Goal: Transaction & Acquisition: Purchase product/service

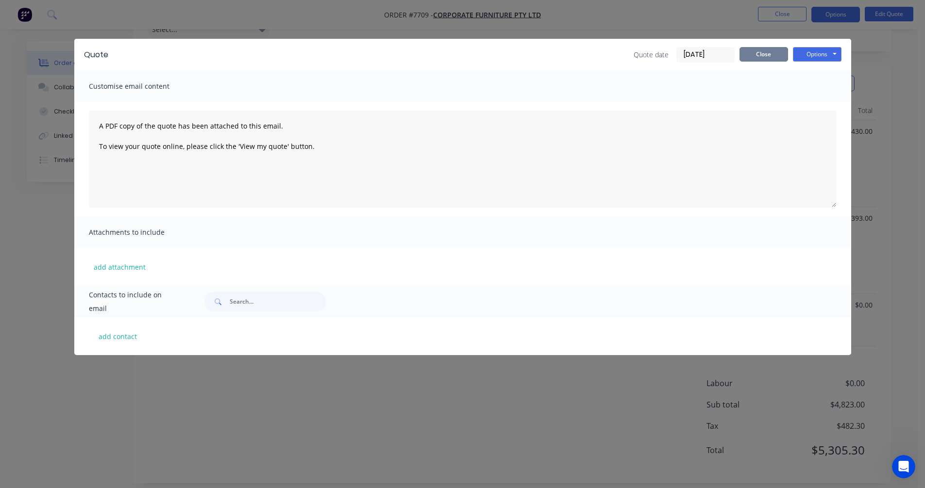
scroll to position [276, 0]
click at [759, 60] on button "Close" at bounding box center [763, 54] width 49 height 15
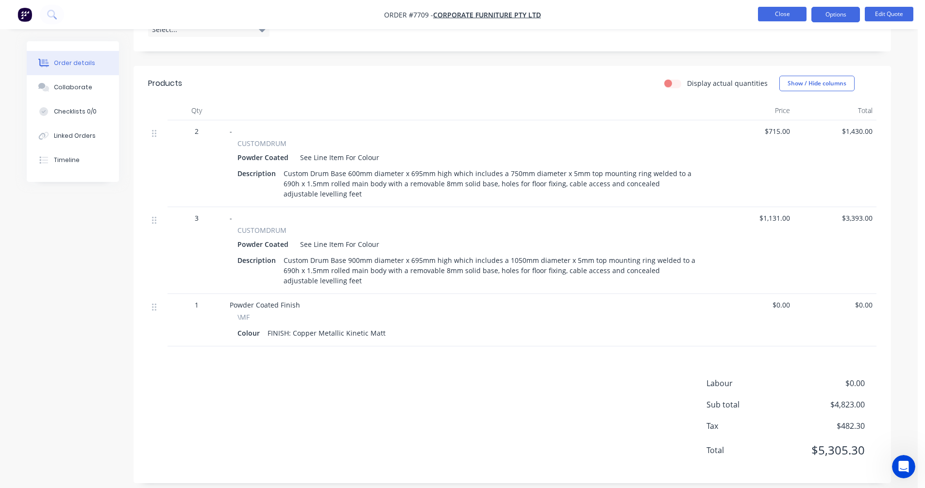
click at [788, 15] on button "Close" at bounding box center [782, 14] width 49 height 15
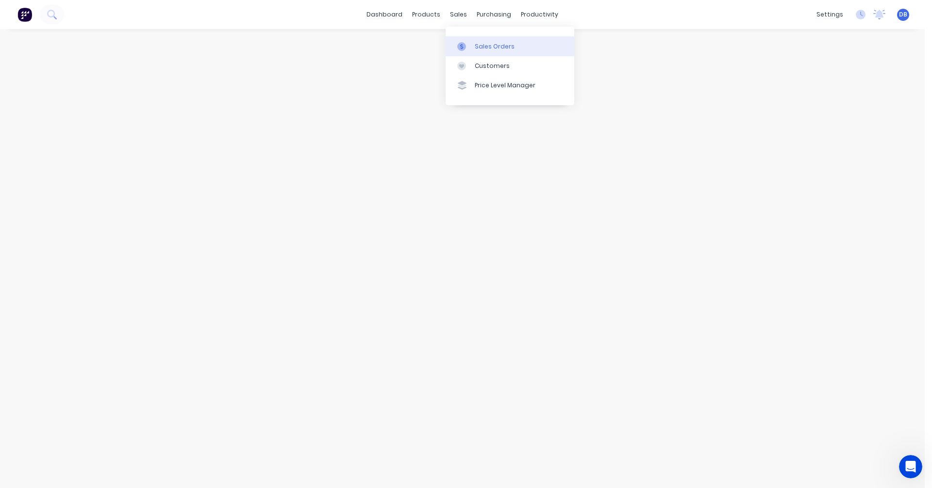
click at [485, 48] on div "Sales Orders" at bounding box center [495, 46] width 40 height 9
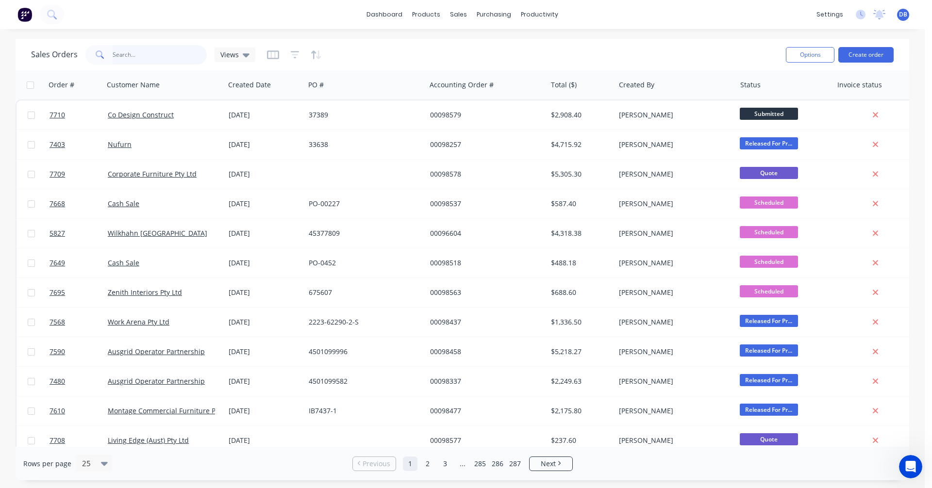
click at [146, 56] on input "text" at bounding box center [160, 54] width 95 height 19
type input "98536"
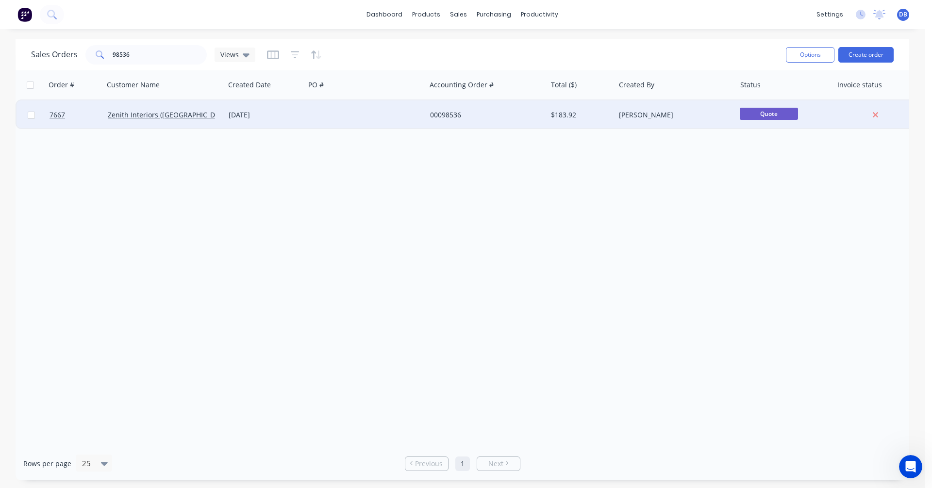
click at [264, 113] on div "[DATE]" at bounding box center [265, 115] width 72 height 10
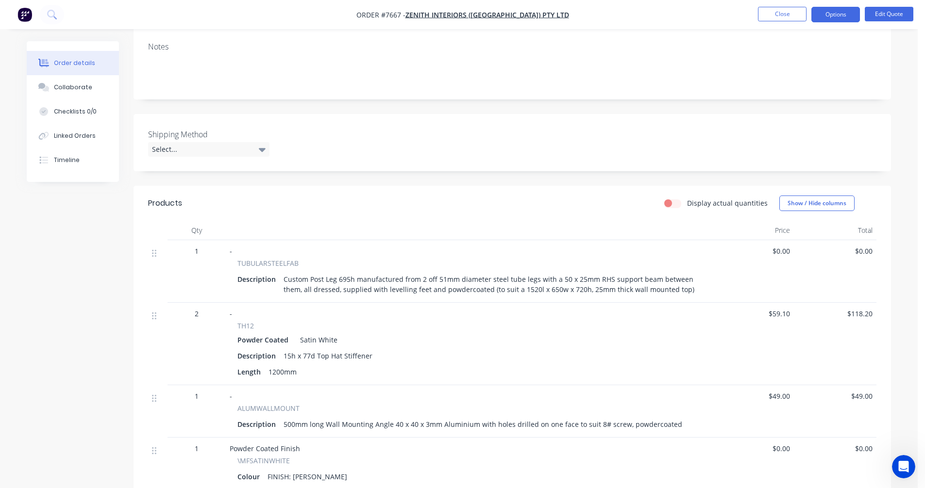
scroll to position [194, 0]
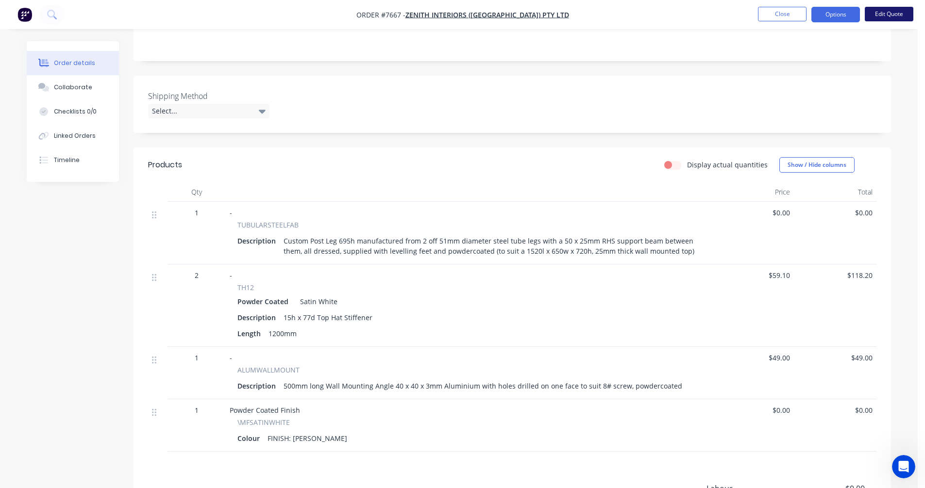
click at [890, 11] on button "Edit Quote" at bounding box center [889, 14] width 49 height 15
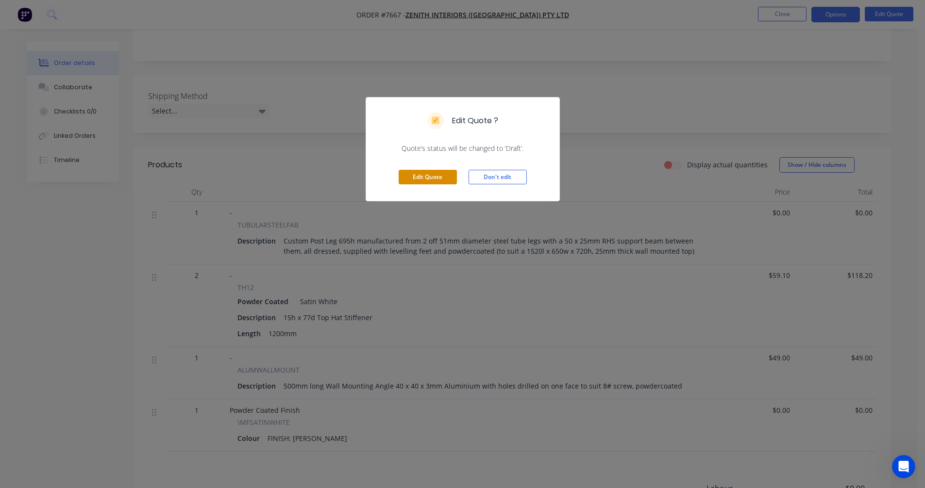
click at [419, 178] on button "Edit Quote" at bounding box center [428, 177] width 58 height 15
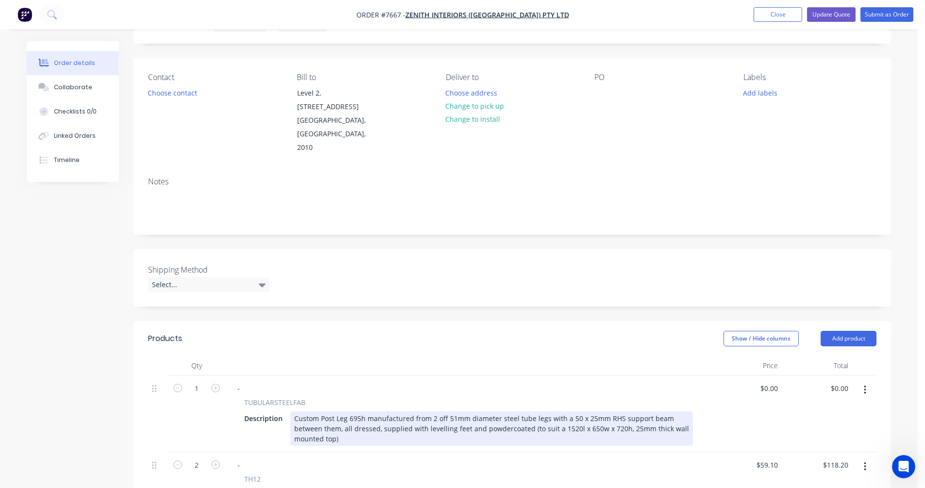
scroll to position [97, 0]
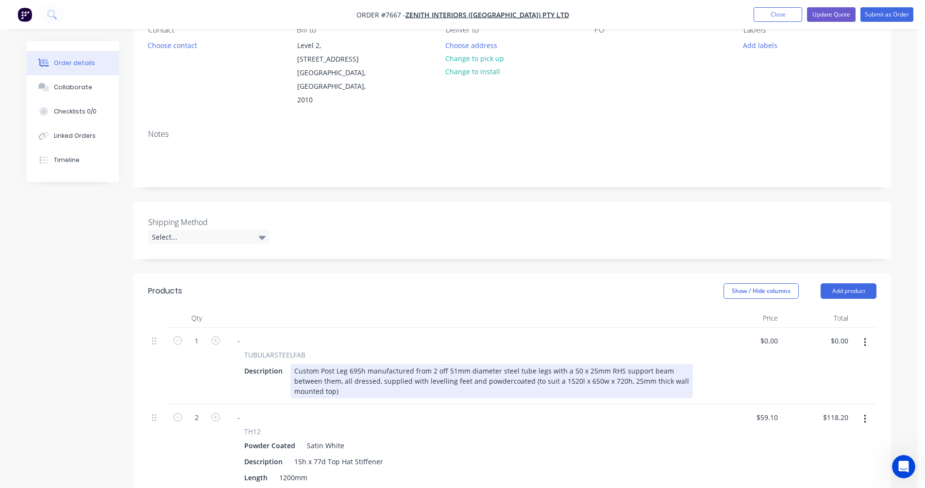
click at [484, 364] on div "Custom Post Leg 695h manufactured from 2 off 51mm diameter steel tube legs with…" at bounding box center [491, 381] width 402 height 34
type input "$399.00"
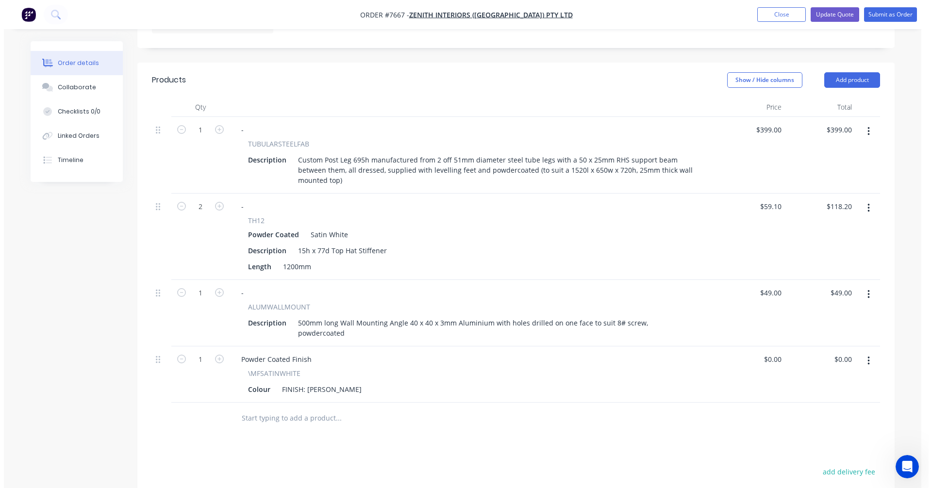
scroll to position [340, 0]
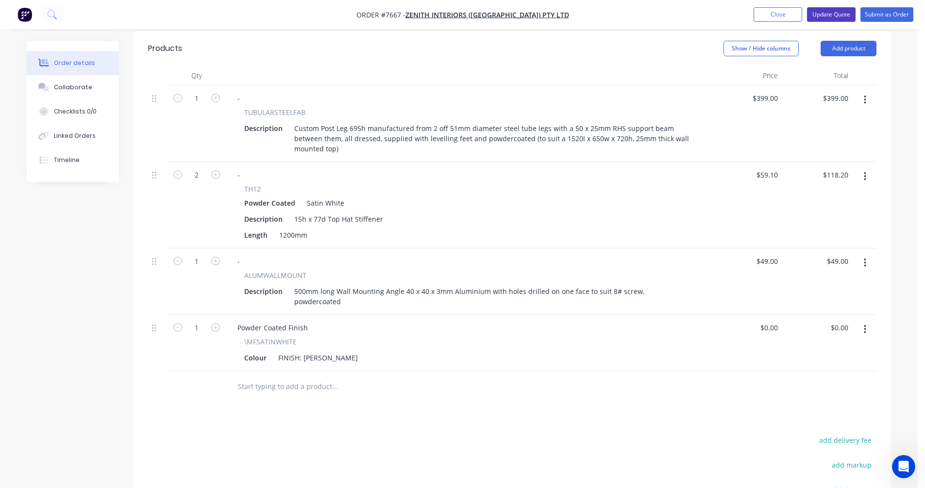
click at [833, 14] on button "Update Quote" at bounding box center [831, 14] width 49 height 15
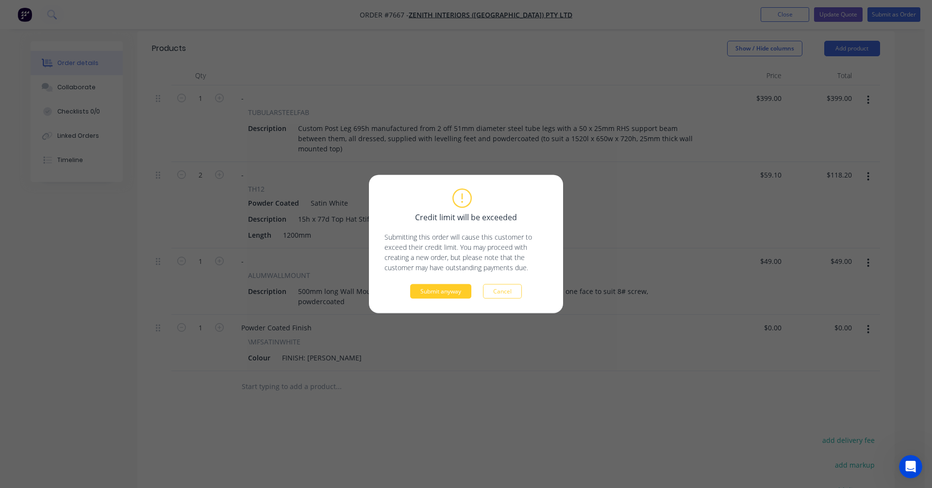
click at [436, 292] on button "Submit anyway" at bounding box center [440, 291] width 61 height 15
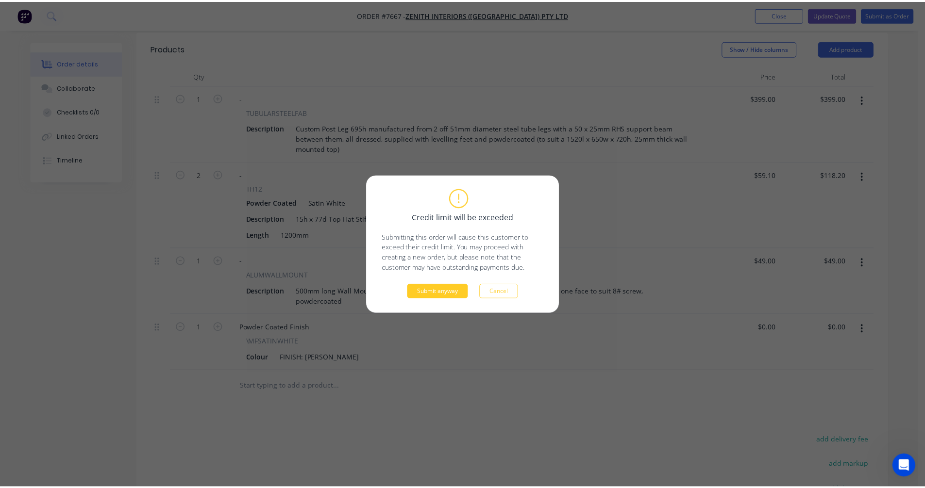
scroll to position [325, 0]
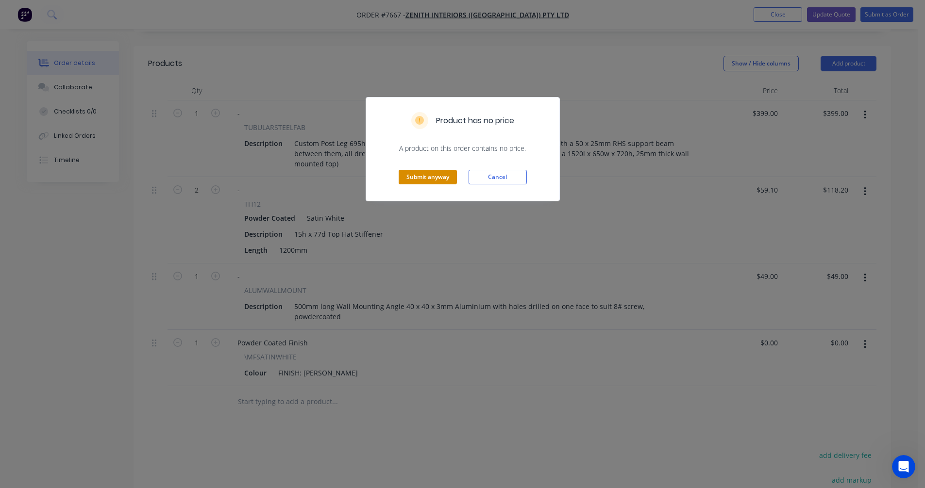
click at [435, 172] on button "Submit anyway" at bounding box center [428, 177] width 58 height 15
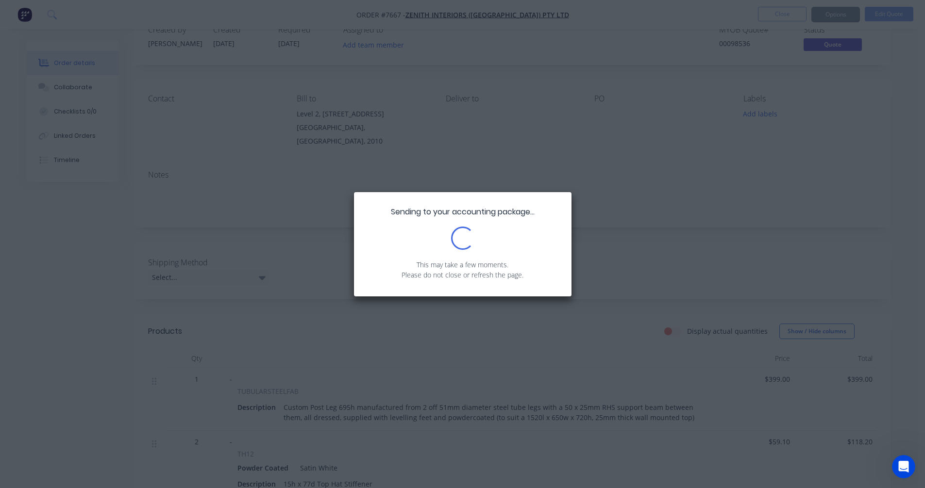
scroll to position [0, 0]
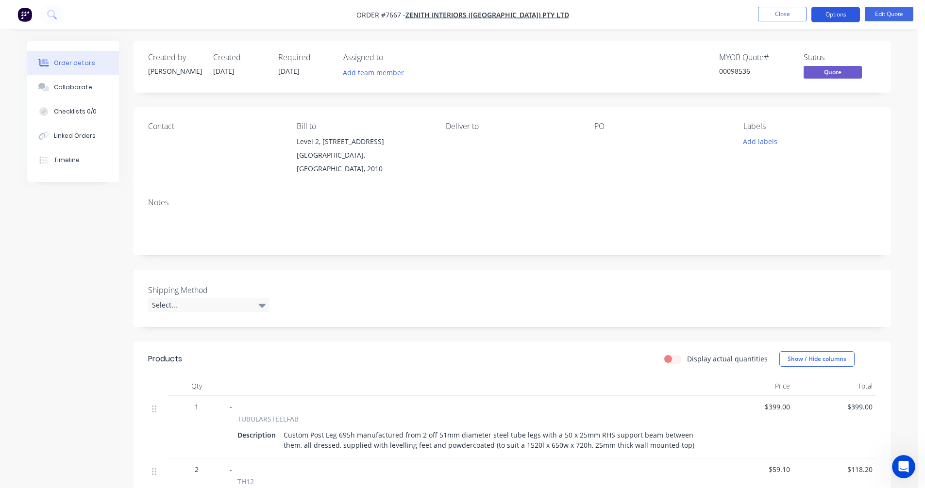
click at [832, 15] on button "Options" at bounding box center [835, 15] width 49 height 16
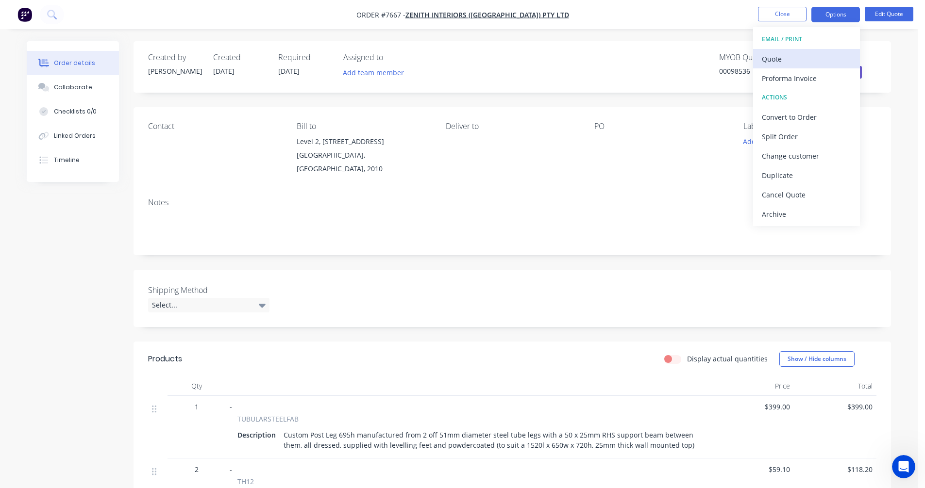
click at [787, 59] on div "Quote" at bounding box center [806, 59] width 89 height 14
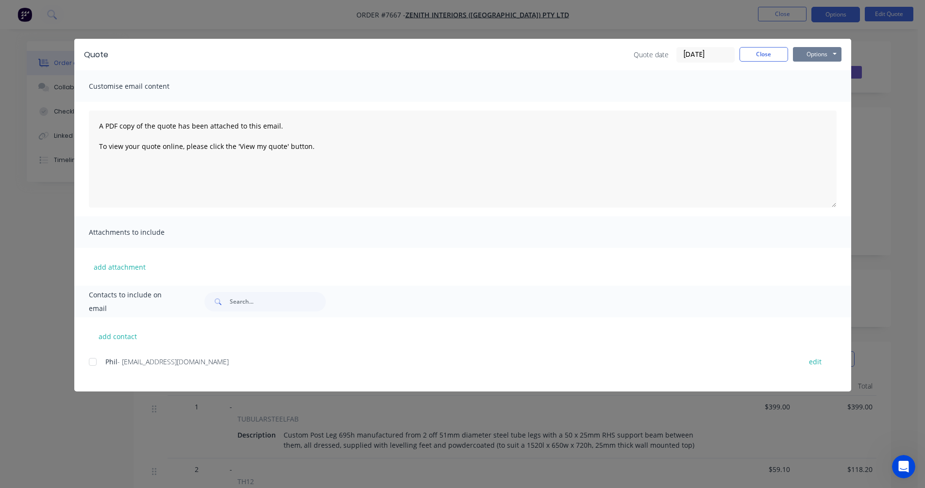
click at [831, 57] on button "Options" at bounding box center [817, 54] width 49 height 15
click at [828, 75] on button "Preview" at bounding box center [824, 72] width 62 height 16
click at [766, 55] on button "Close" at bounding box center [763, 54] width 49 height 15
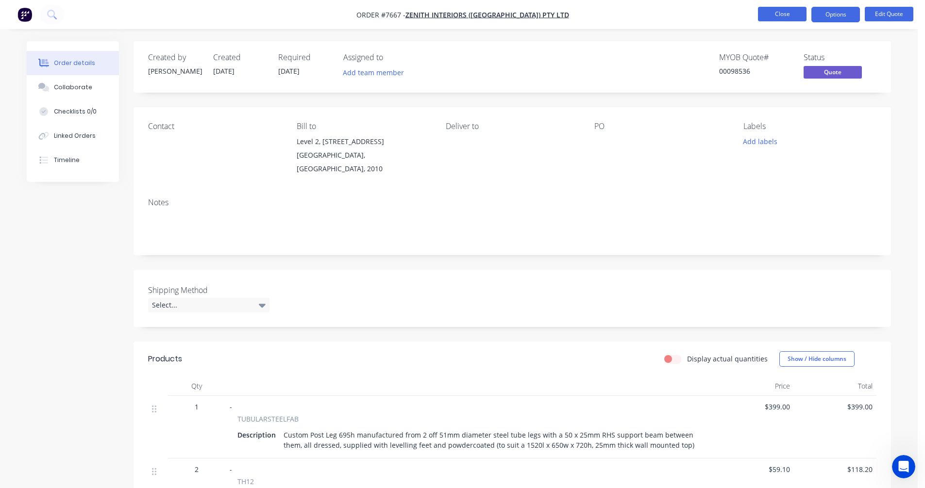
click at [801, 12] on button "Close" at bounding box center [782, 14] width 49 height 15
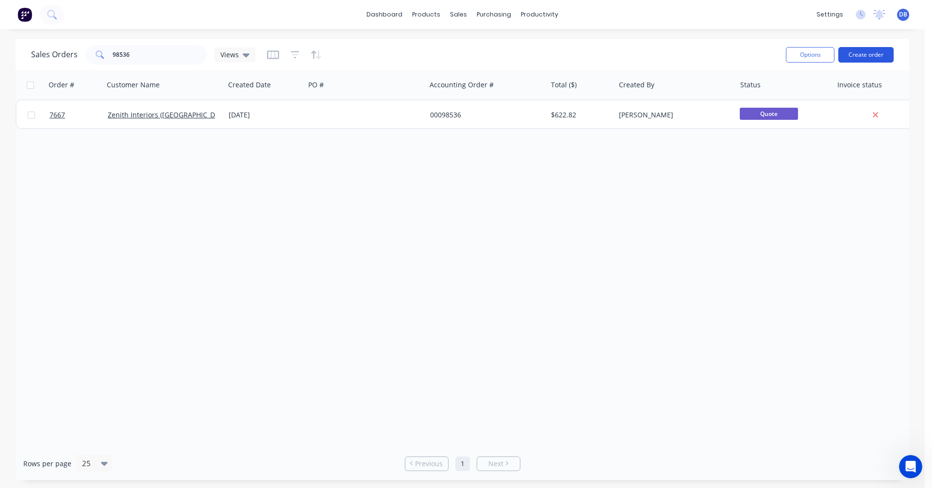
click at [868, 51] on button "Create order" at bounding box center [865, 55] width 55 height 16
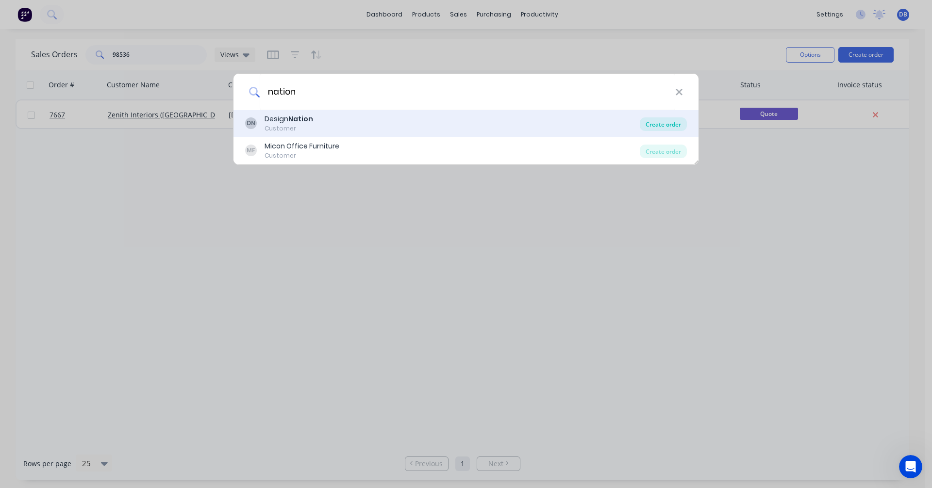
type input "nation"
click at [669, 124] on div "Create order" at bounding box center [663, 124] width 47 height 14
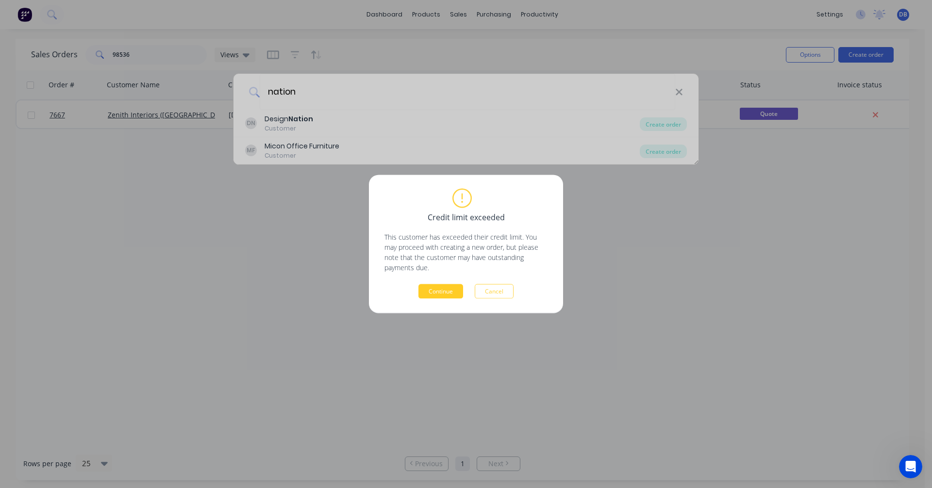
click at [446, 294] on button "Continue" at bounding box center [440, 291] width 45 height 15
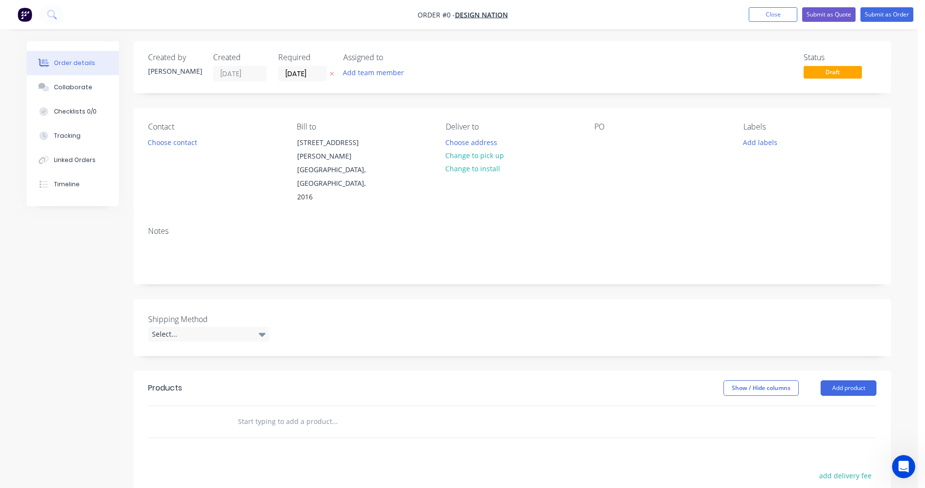
click at [277, 412] on input "text" at bounding box center [334, 421] width 194 height 19
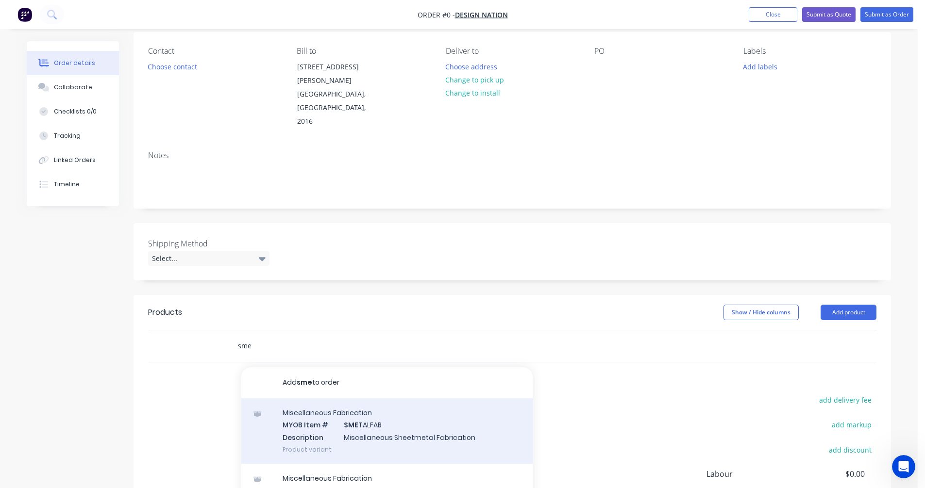
scroll to position [97, 0]
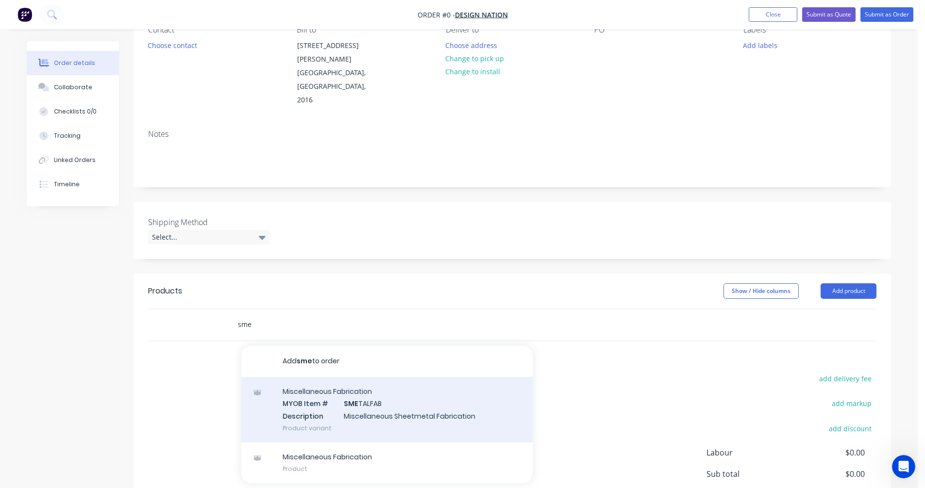
type input "sme"
click at [369, 395] on div "Miscellaneous Fabrication MYOB Item # SME TALFAB Description Miscellaneous Shee…" at bounding box center [386, 410] width 291 height 66
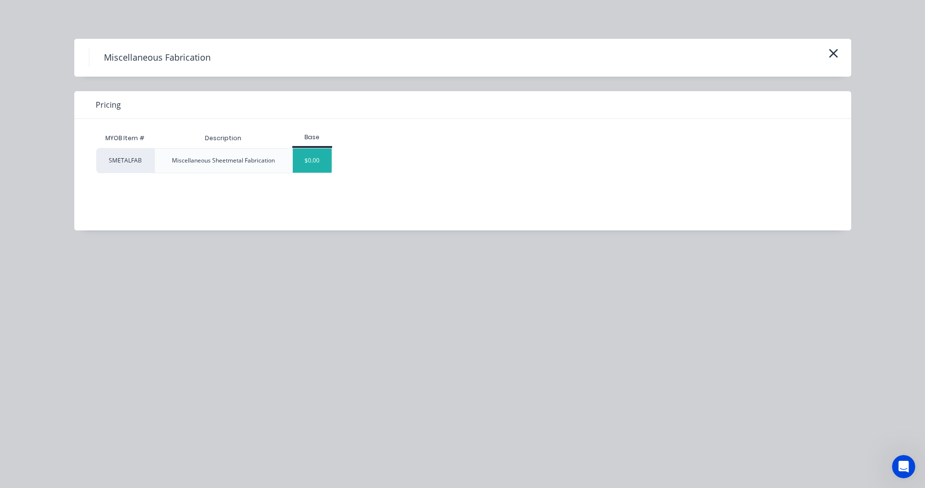
click at [320, 158] on div "$0.00" at bounding box center [312, 161] width 39 height 24
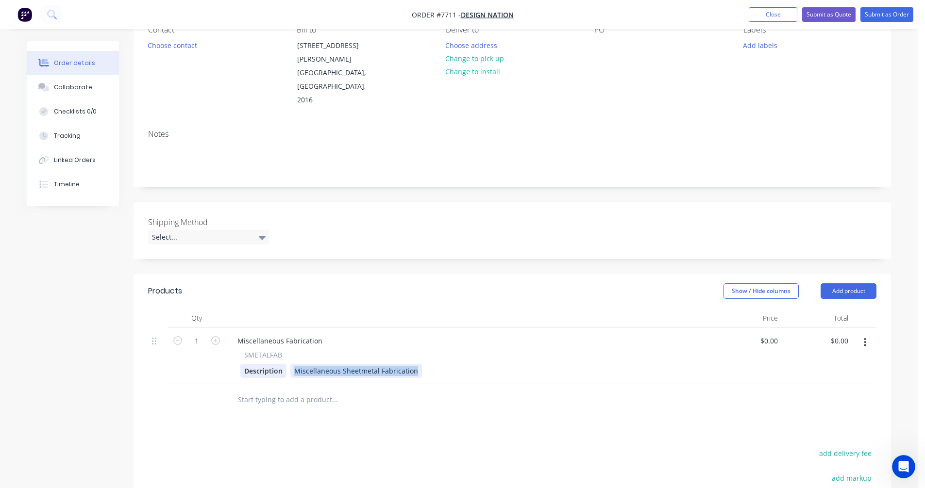
drag, startPoint x: 415, startPoint y: 344, endPoint x: 282, endPoint y: 342, distance: 133.0
click at [282, 364] on div "Description Miscellaneous Sheetmetal Fabrication" at bounding box center [466, 371] width 452 height 14
paste div
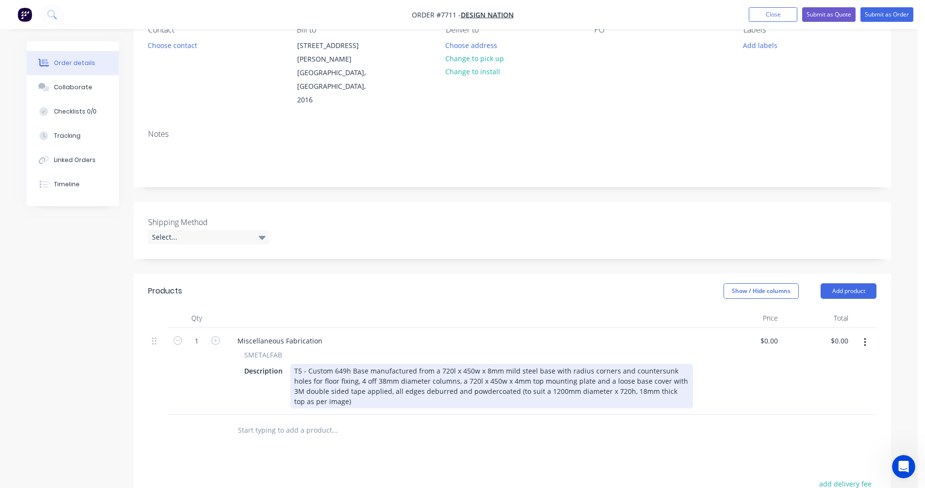
click at [459, 364] on div "T5 - Custom 649h Base manufactured from a 720l x 450w x 8mm mild steel base wit…" at bounding box center [491, 386] width 402 height 45
click at [327, 364] on div "Custom 649h Base manufactured from a 720l x 720w x 10mm mild steel base with ra…" at bounding box center [491, 386] width 402 height 45
drag, startPoint x: 333, startPoint y: 355, endPoint x: 601, endPoint y: 338, distance: 268.5
click at [601, 364] on div "Custom 649h Base manufactured from a 720l x 720w x 10mm mild steel base with ra…" at bounding box center [491, 386] width 402 height 45
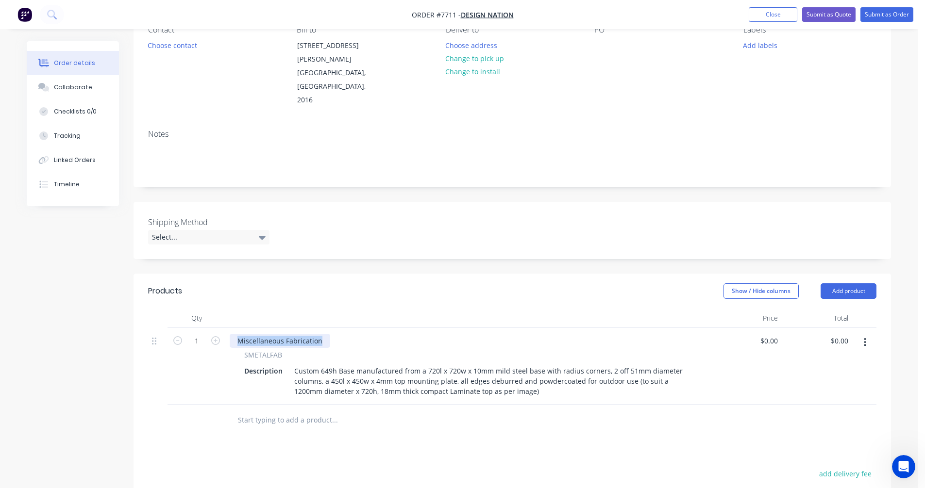
drag, startPoint x: 282, startPoint y: 312, endPoint x: 228, endPoint y: 312, distance: 53.9
click at [228, 328] on div "Miscellaneous Fabrication SMETALFAB Description Custom 649h Base manufactured f…" at bounding box center [468, 366] width 485 height 77
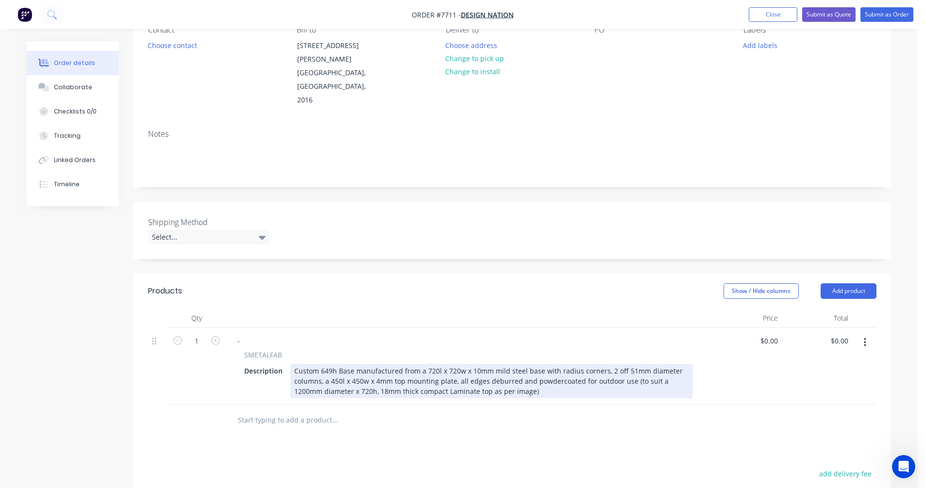
click at [516, 364] on div "Custom 649h Base manufactured from a 720l x 720w x 10mm mild steel base with ra…" at bounding box center [491, 381] width 402 height 34
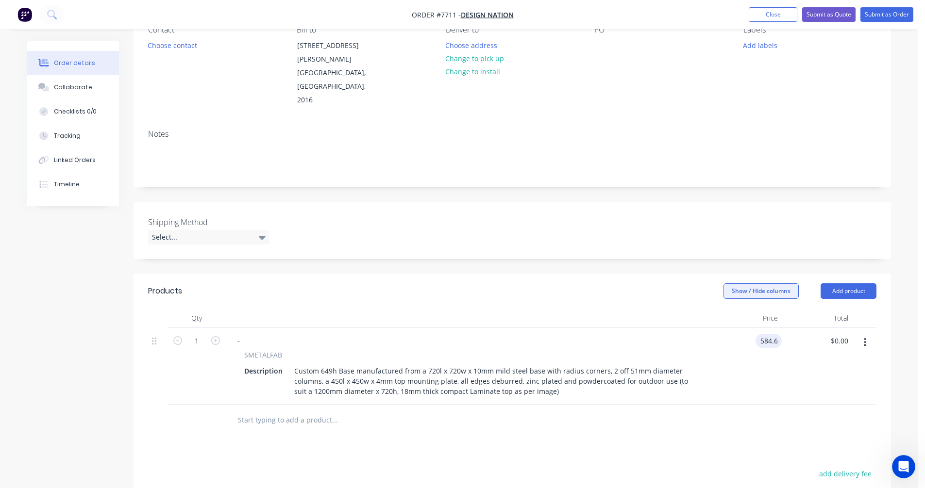
type input "$584.60"
click at [864, 337] on icon "button" at bounding box center [865, 342] width 2 height 11
click at [839, 381] on div "Duplicate" at bounding box center [830, 388] width 75 height 14
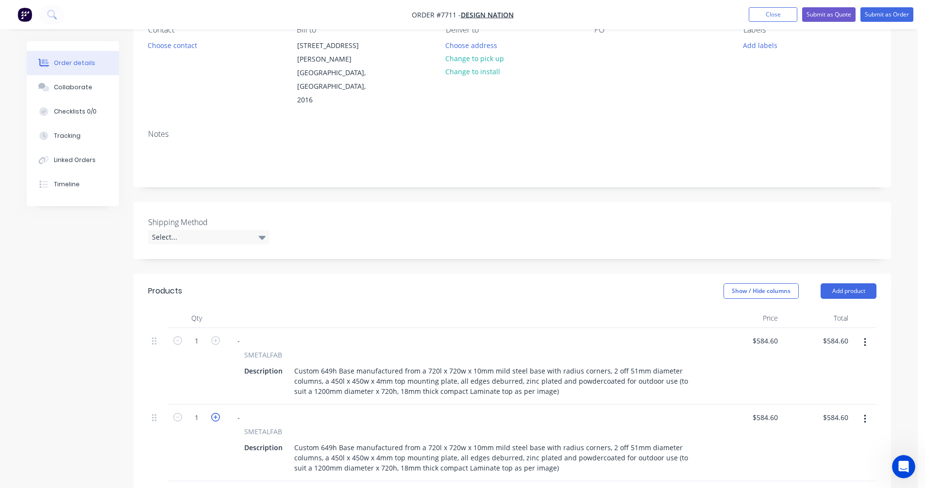
click at [213, 413] on icon "button" at bounding box center [215, 417] width 9 height 9
type input "2"
type input "$1,169.20"
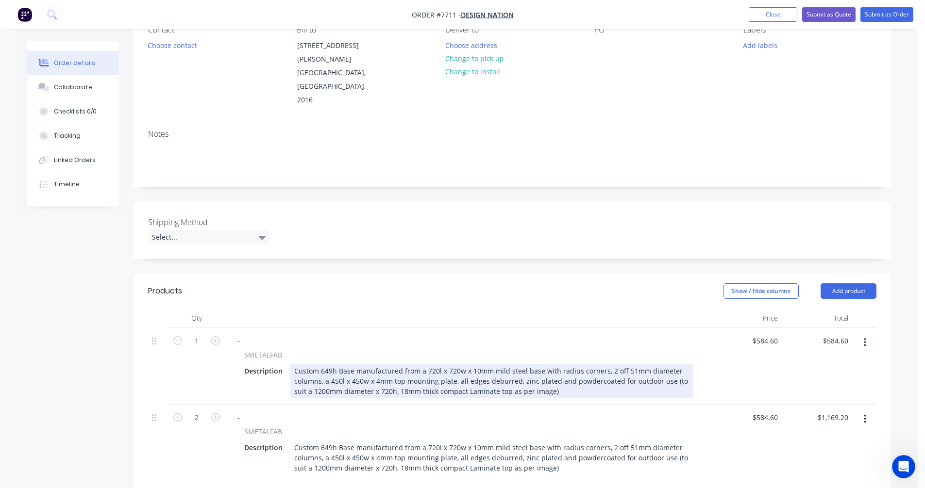
click at [321, 364] on div "Custom 649h Base manufactured from a 720l x 720w x 10mm mild steel base with ra…" at bounding box center [491, 381] width 402 height 34
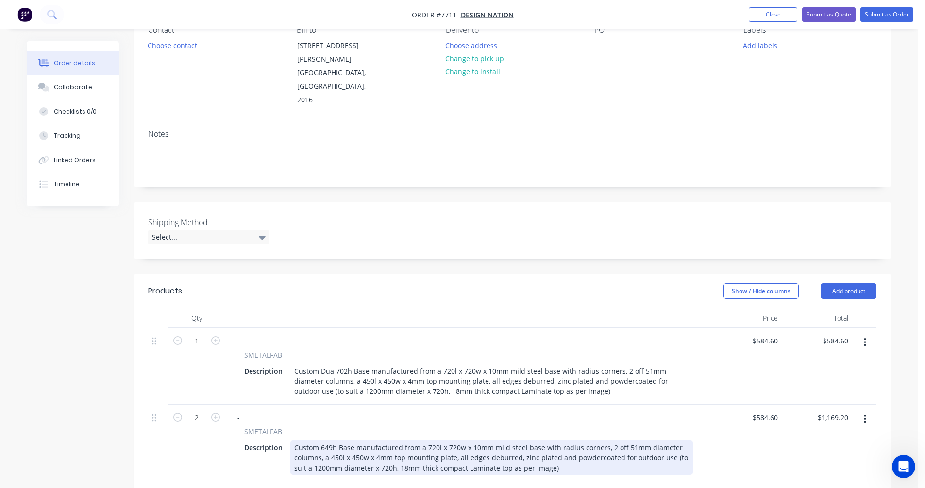
click at [333, 441] on div "Custom 649h Base manufactured from a 720l x 720w x 10mm mild steel base with ra…" at bounding box center [491, 458] width 402 height 34
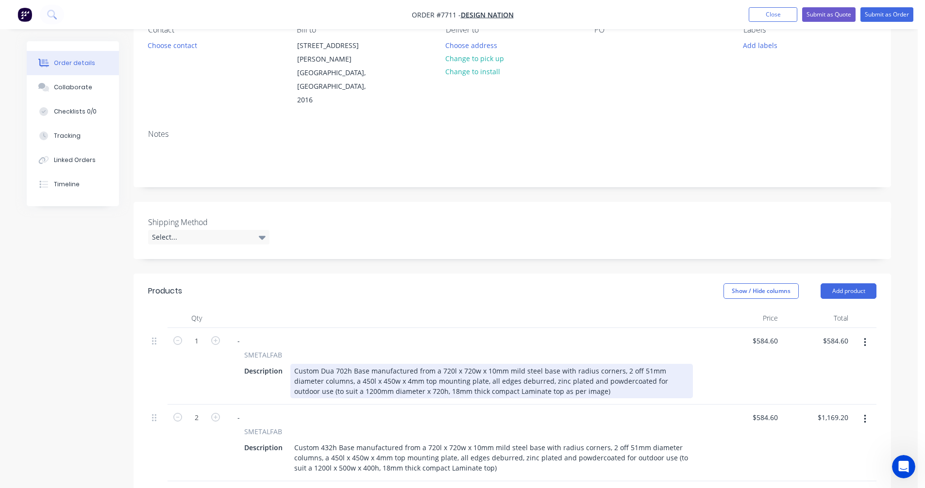
click at [494, 364] on div "Custom Dua 702h Base manufactured from a 720l x 720w x 10mm mild steel base wit…" at bounding box center [491, 381] width 402 height 34
click at [509, 364] on div "Custom Dua 702h Base manufactured from a 720l x 720w x 10mm mild steel base wit…" at bounding box center [491, 381] width 402 height 34
click at [552, 364] on div "Custom Dua 702h Base manufactured from a 720l x 720w x 10mm mild steel base wit…" at bounding box center [491, 381] width 402 height 34
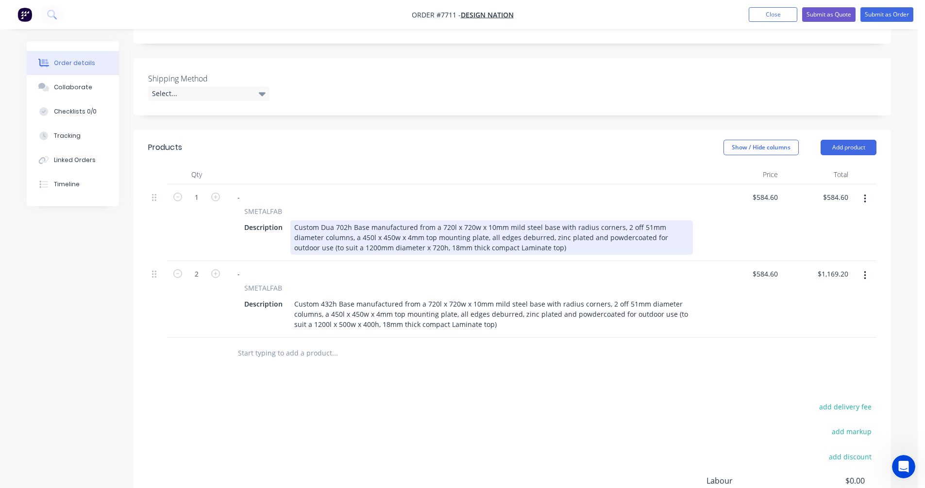
scroll to position [243, 0]
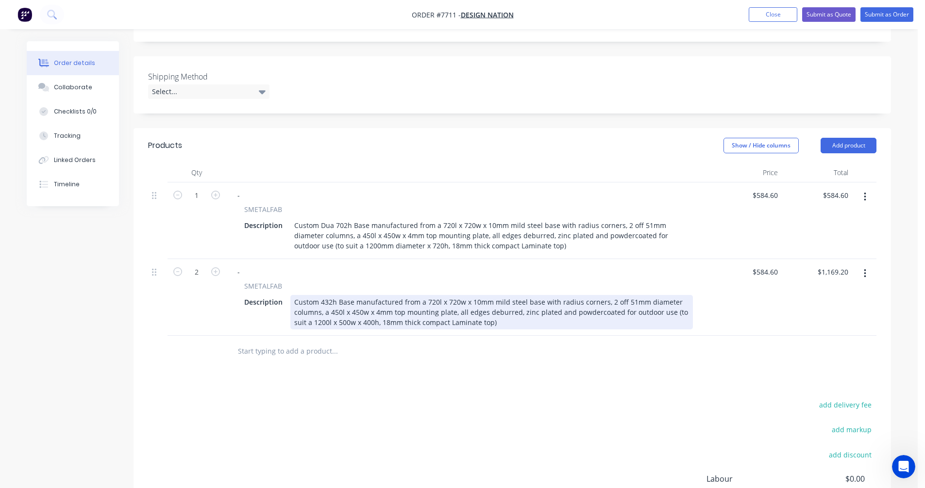
click at [424, 295] on div "Custom 432h Base manufactured from a 720l x 720w x 10mm mild steel base with ra…" at bounding box center [491, 312] width 402 height 34
click at [452, 295] on div "Custom 432h Base manufactured from a 720l x 720w x 10mm mild steel base with ra…" at bounding box center [491, 312] width 402 height 34
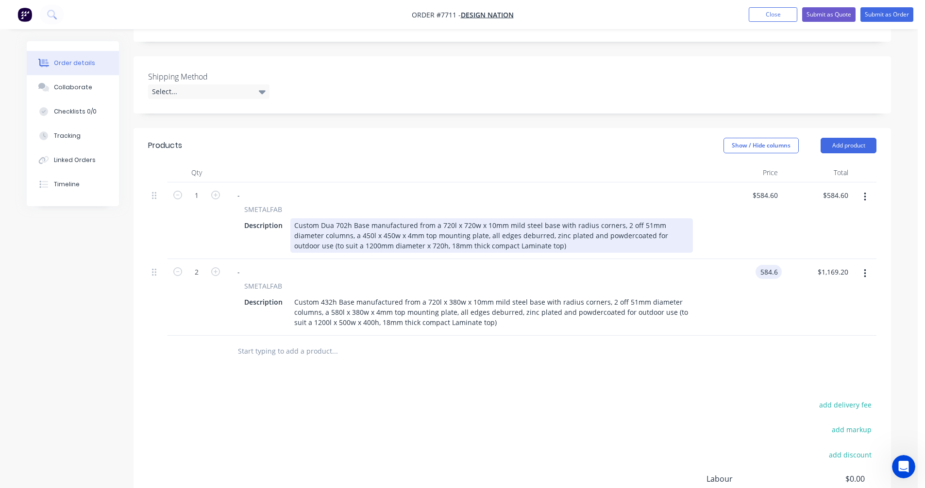
click at [608, 218] on div "Custom Dua 702h Base manufactured from a 720l x 720w x 10mm mild steel base wit…" at bounding box center [491, 235] width 402 height 34
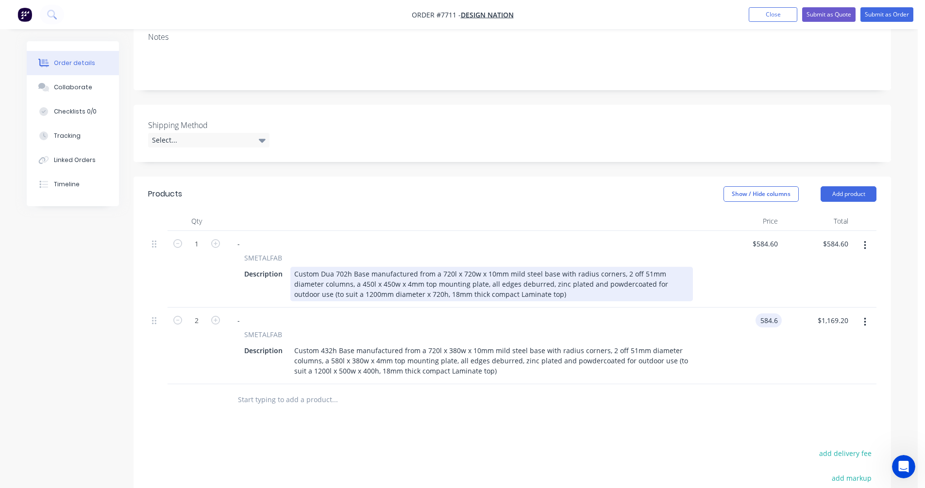
type input "$584.60"
click at [606, 267] on div "Custom Dua 702h Base manufactured from a 720l x 720w x 10mm mild steel base wit…" at bounding box center [491, 284] width 402 height 34
click at [604, 267] on div "Custom Dua 702h Base manufactured from a 720l x 720w x 10mm mild steel base wit…" at bounding box center [491, 284] width 402 height 34
type input "$694.30"
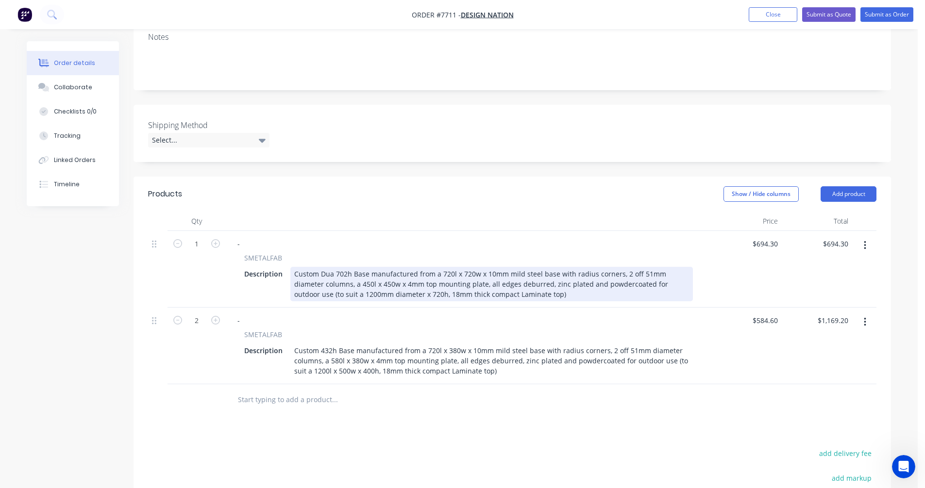
click at [597, 267] on div "Custom Dua 702h Base manufactured from a 720l x 720w x 10mm mild steel base wit…" at bounding box center [491, 284] width 402 height 34
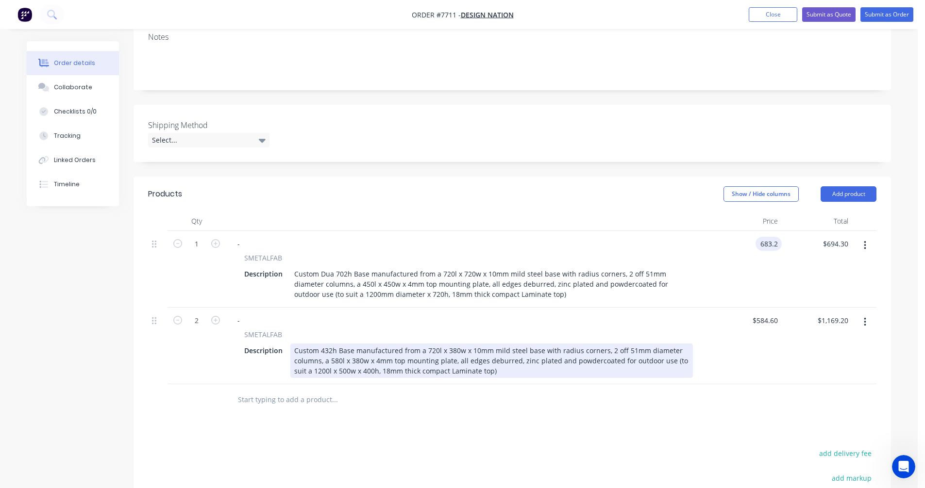
type input "$683.20"
click at [591, 344] on div "Custom 432h Base manufactured from a 720l x 380w x 10mm mild steel base with ra…" at bounding box center [491, 361] width 402 height 34
type input "6"
type input "$576.40"
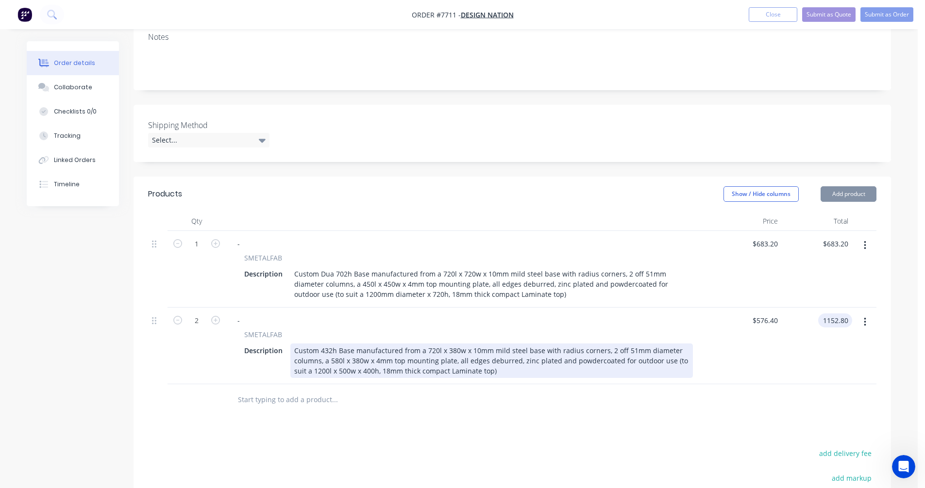
type input "$1,152.80"
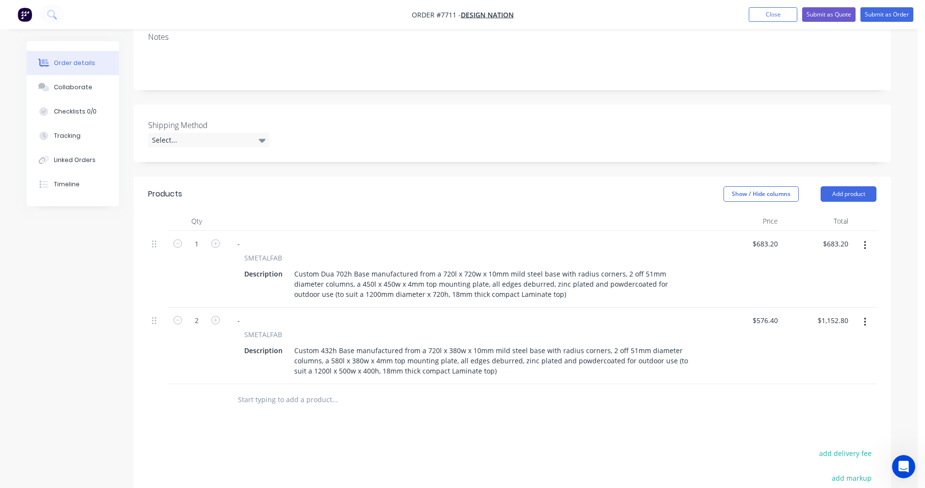
click at [867, 237] on button "button" at bounding box center [864, 245] width 23 height 17
click at [820, 284] on div "Duplicate" at bounding box center [830, 291] width 75 height 14
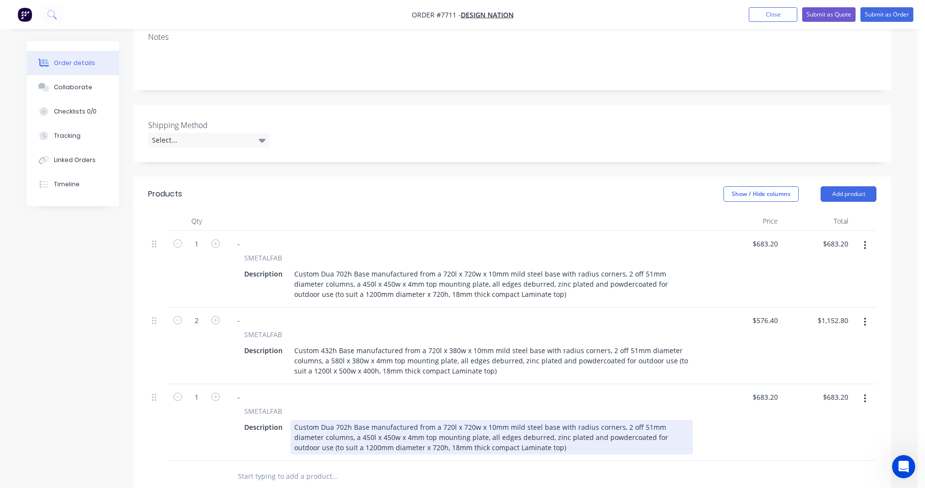
click at [346, 420] on div "Custom Dua 702h Base manufactured from a 720l x 720w x 10mm mild steel base wit…" at bounding box center [491, 437] width 402 height 34
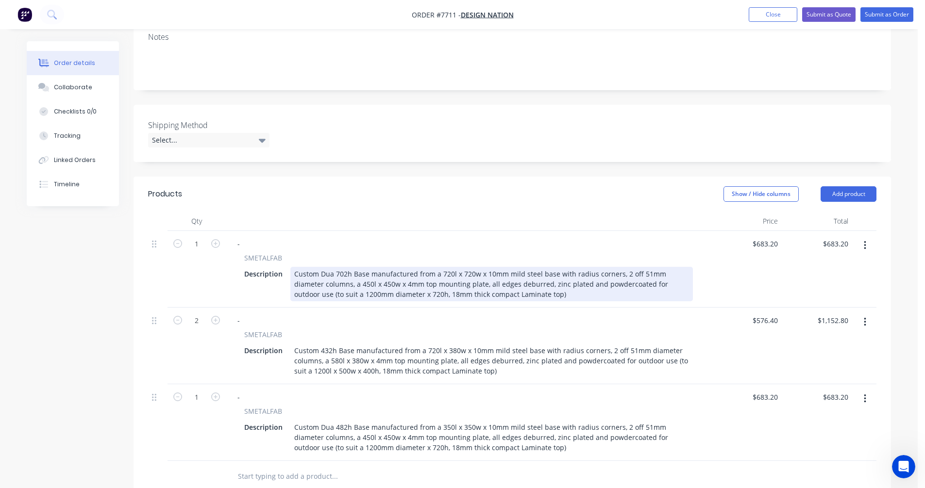
click at [537, 267] on div "Custom Dua 702h Base manufactured from a 720l x 720w x 10mm mild steel base wit…" at bounding box center [491, 284] width 402 height 34
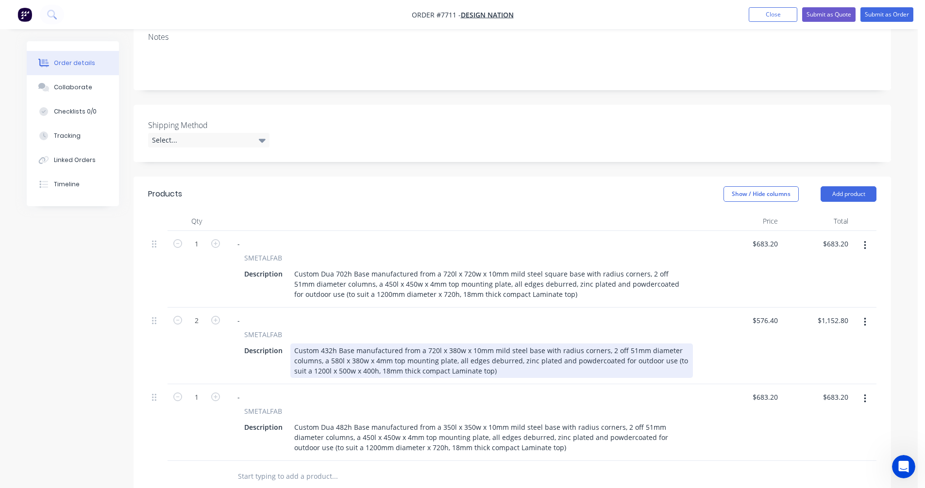
click at [523, 344] on div "Custom 432h Base manufactured from a 720l x 380w x 10mm mild steel base with ra…" at bounding box center [491, 361] width 402 height 34
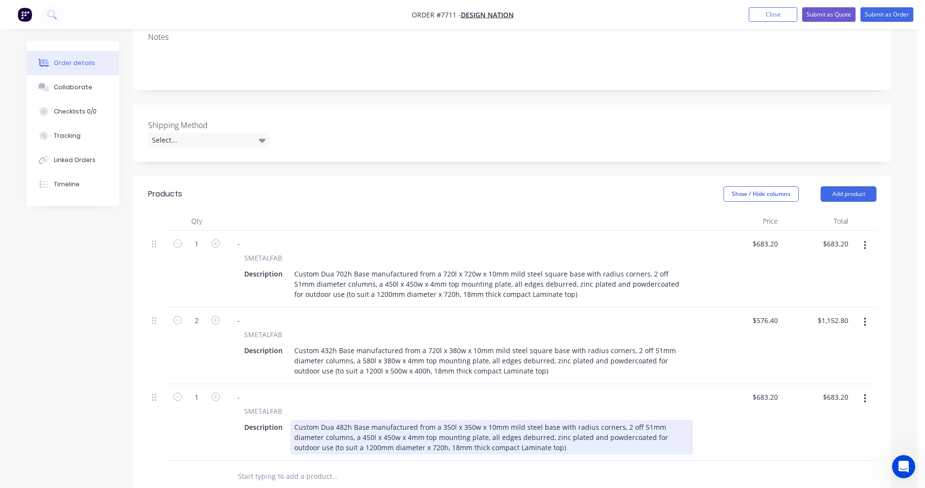
drag, startPoint x: 536, startPoint y: 400, endPoint x: 541, endPoint y: 398, distance: 5.7
click at [536, 420] on div "Custom Dua 482h Base manufactured from a 350l x 350w x 10mm mild steel base wit…" at bounding box center [491, 437] width 402 height 34
click at [362, 420] on div "Custom Dua 482h Base manufactured from a 350l x 350w x 10mm mild steel square b…" at bounding box center [491, 437] width 402 height 34
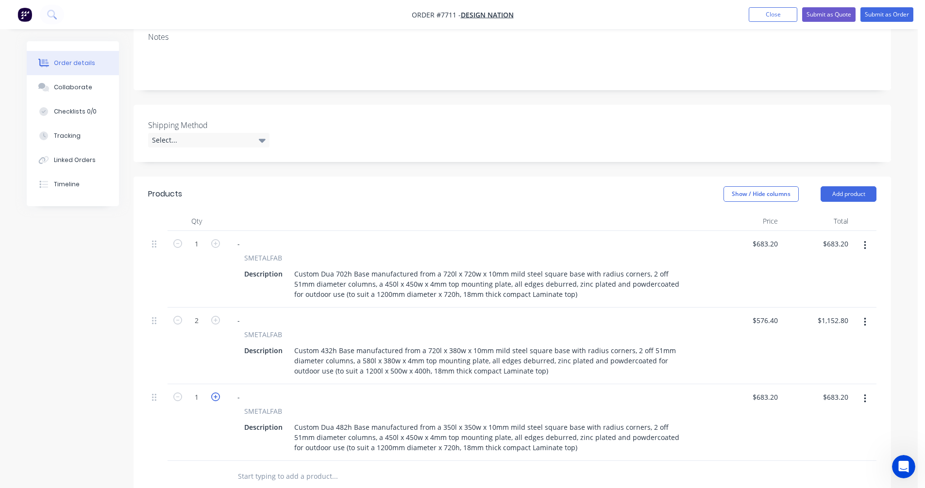
click at [218, 393] on icon "button" at bounding box center [215, 397] width 9 height 9
type input "2"
type input "$1,366.40"
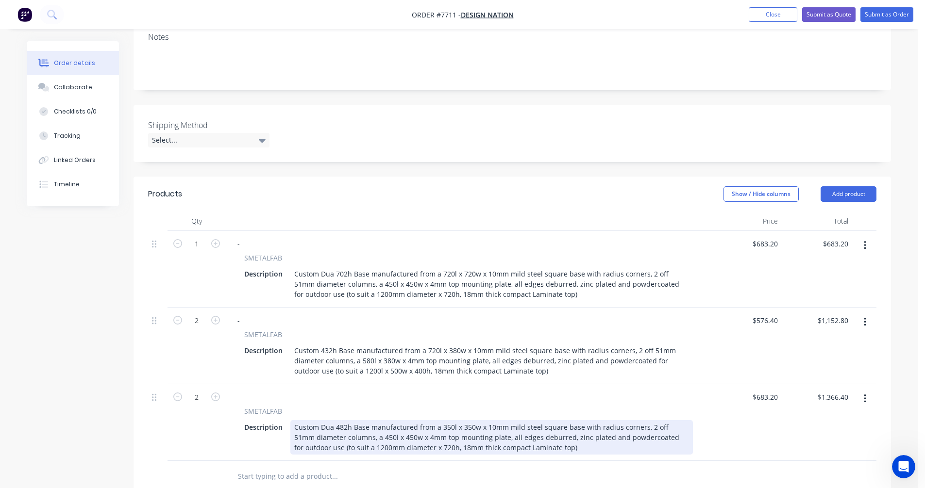
click at [367, 420] on div "Custom Dua 482h Base manufactured from a 350l x 350w x 10mm mild steel square b…" at bounding box center [491, 437] width 402 height 34
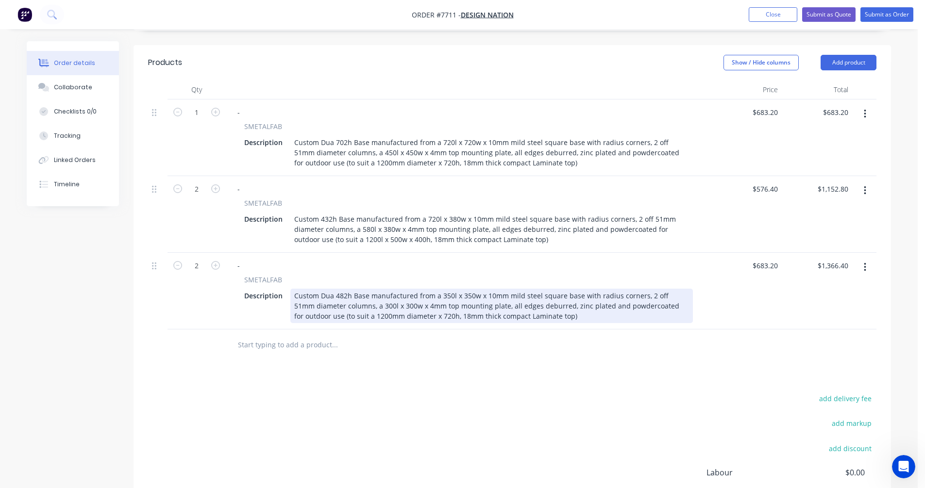
scroll to position [340, 0]
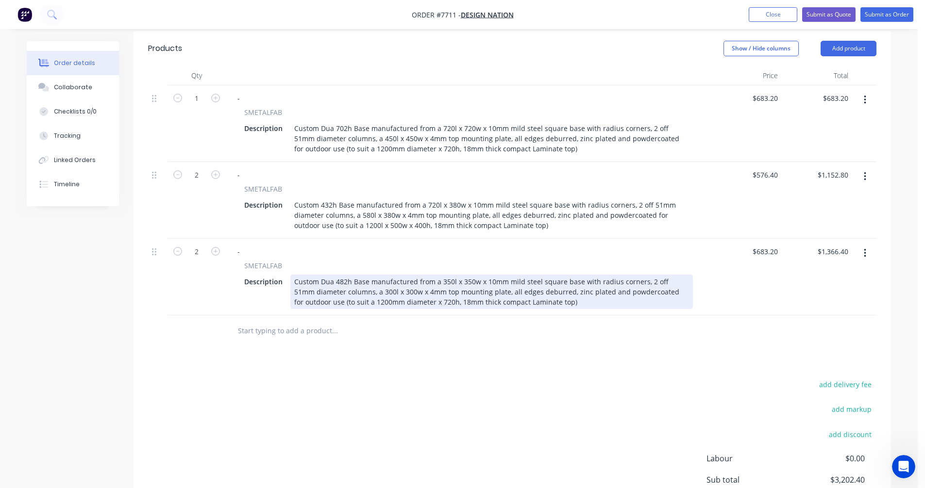
drag, startPoint x: 345, startPoint y: 274, endPoint x: 369, endPoint y: 271, distance: 24.5
click at [347, 275] on div "Custom Dua 482h Base manufactured from a 350l x 350w x 10mm mild steel square b…" at bounding box center [491, 292] width 402 height 34
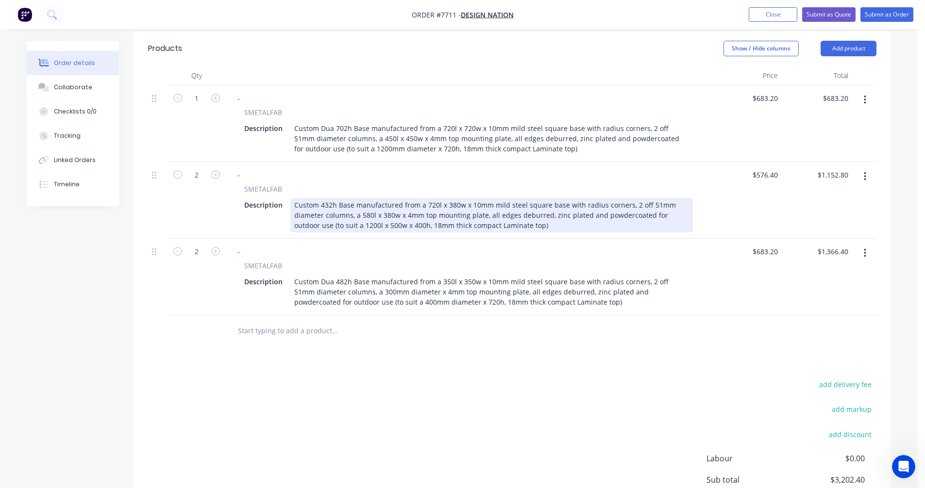
click at [614, 198] on div "Custom 432h Base manufactured from a 720l x 380w x 10mm mild steel square base …" at bounding box center [491, 215] width 402 height 34
type input "$562.90"
type input "$1,125.80"
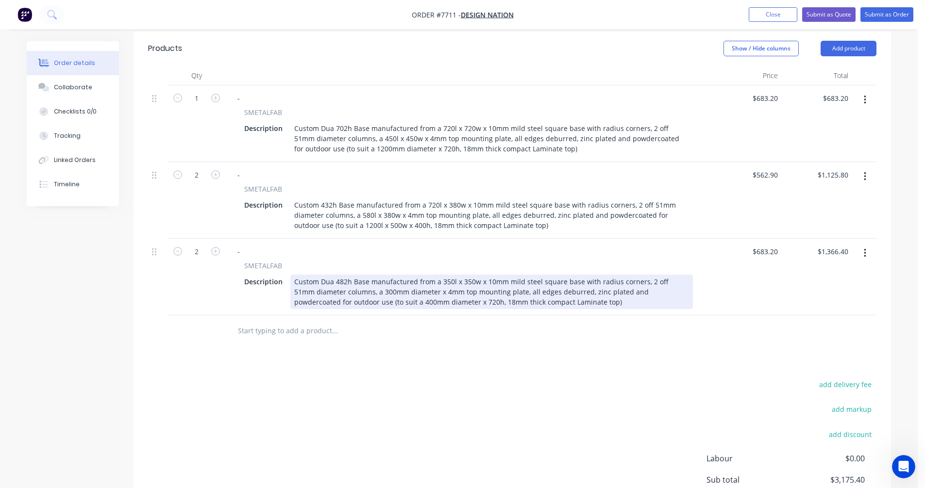
click at [620, 275] on div "Custom Dua 482h Base manufactured from a 350l x 350w x 10mm mild steel square b…" at bounding box center [491, 292] width 402 height 34
type input "$486.20"
type input "$972.40"
click at [433, 275] on div "Custom Dua 482h Base manufactured from a 350l x 350w x 10mm mild steel square b…" at bounding box center [491, 292] width 402 height 34
click at [518, 275] on div "Custom Dua 482h Base manufactured from a 350l x 350w x 10mm mild steel square b…" at bounding box center [491, 292] width 402 height 34
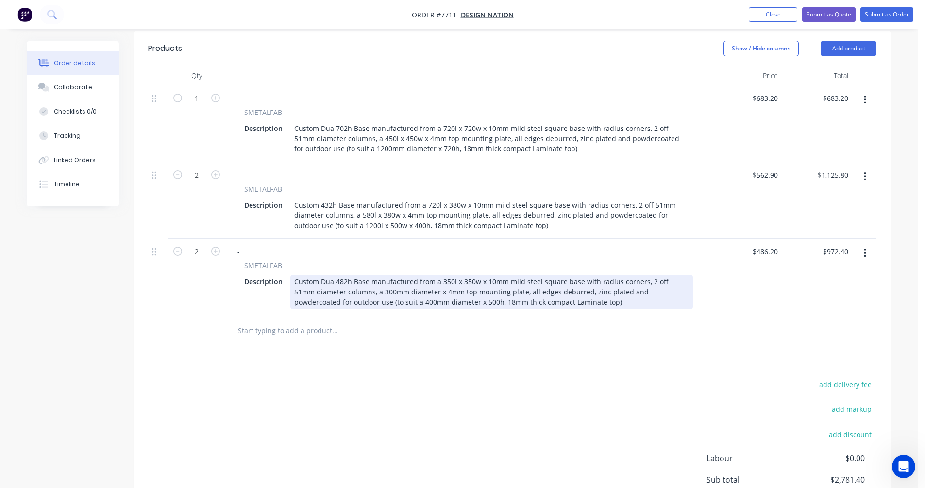
click at [353, 275] on div "Custom Dua 482h Base manufactured from a 350l x 350w x 10mm mild steel square b…" at bounding box center [491, 292] width 402 height 34
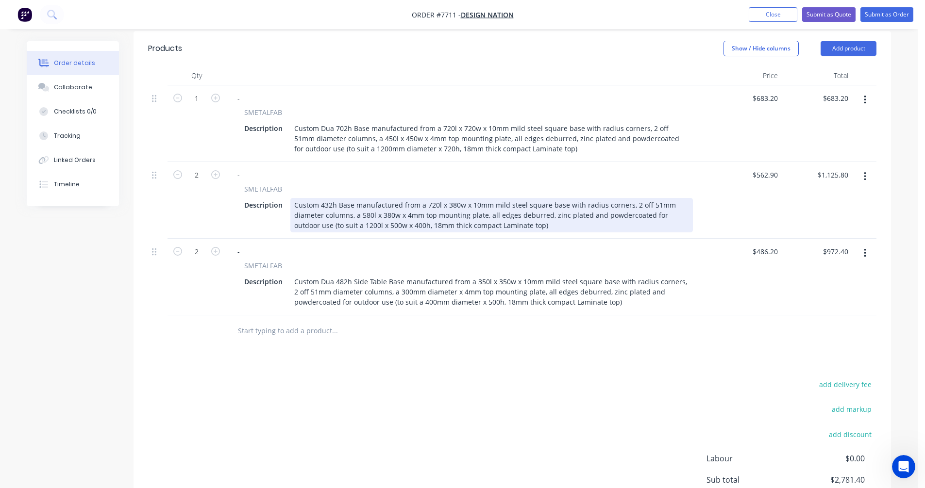
click at [336, 198] on div "Custom 432h Base manufactured from a 720l x 380w x 10mm mild steel square base …" at bounding box center [491, 215] width 402 height 34
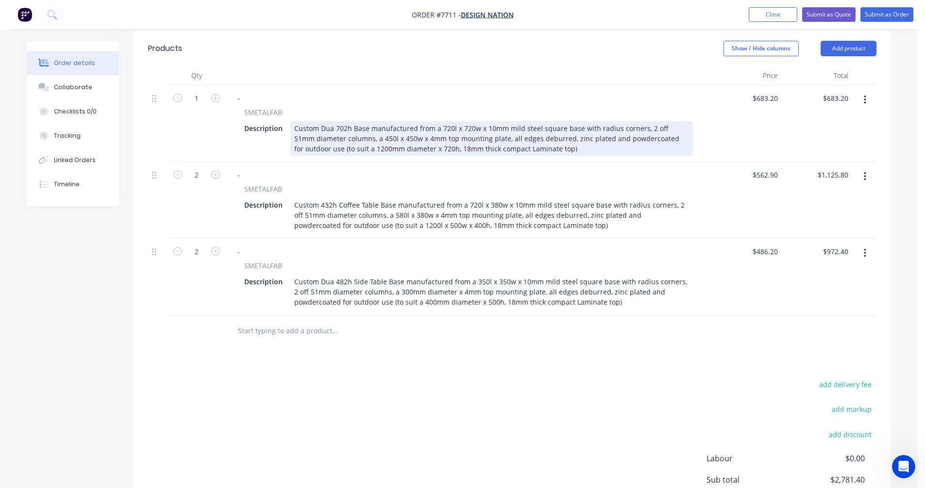
drag, startPoint x: 349, startPoint y: 100, endPoint x: 357, endPoint y: 100, distance: 7.8
click at [350, 121] on div "Custom Dua 702h Base manufactured from a 720l x 720w x 10mm mild steel square b…" at bounding box center [491, 138] width 402 height 34
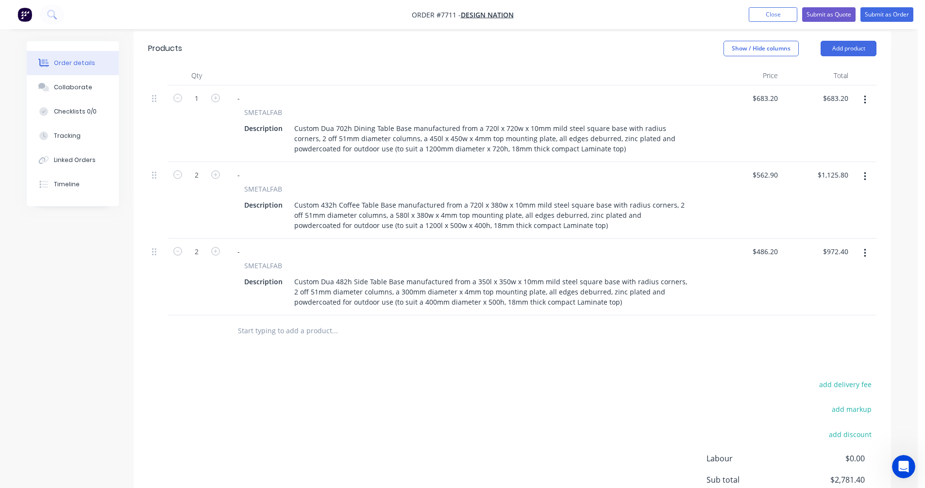
click at [296, 321] on input "text" at bounding box center [334, 330] width 194 height 19
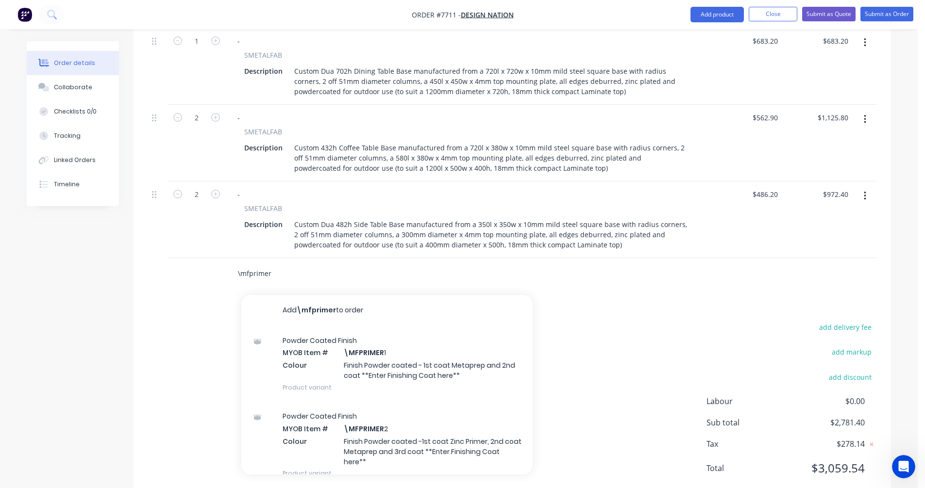
scroll to position [398, 0]
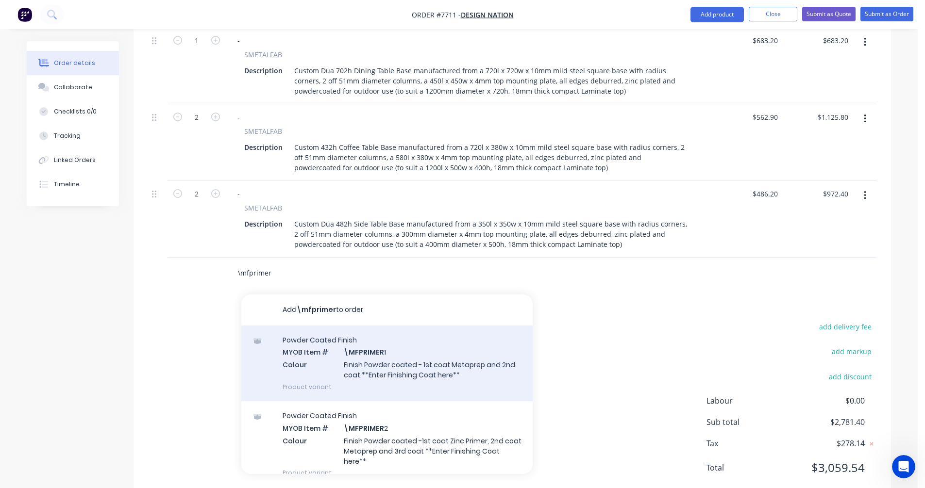
type input "\mfprimer"
click at [388, 334] on div "Powder Coated Finish MYOB Item # \MFPRIMER 1 Colour Finish Powder coated - 1st …" at bounding box center [386, 364] width 291 height 76
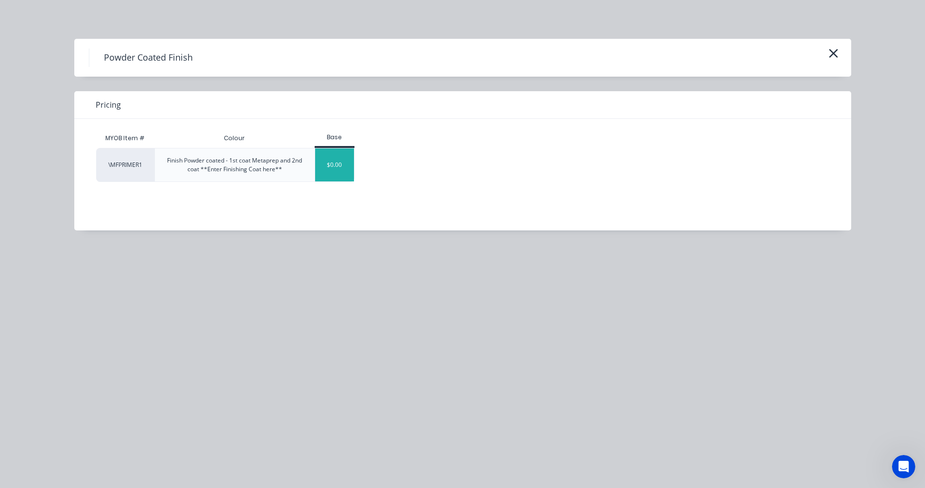
click at [333, 170] on div "$0.00" at bounding box center [334, 165] width 39 height 33
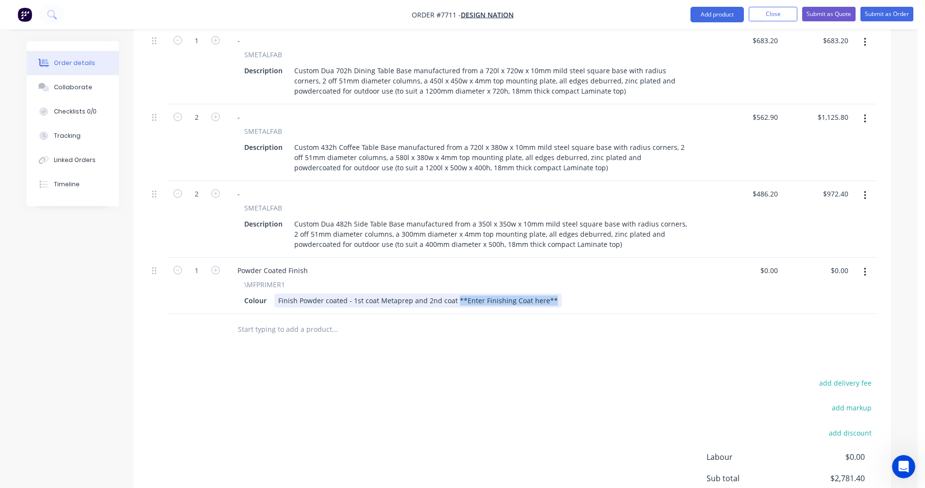
drag, startPoint x: 552, startPoint y: 273, endPoint x: 455, endPoint y: 271, distance: 96.6
click at [455, 294] on div "Finish Powder coated - 1st coat Metaprep and 2nd coat **Enter Finishing Coat he…" at bounding box center [417, 301] width 287 height 14
type input "$0.00"
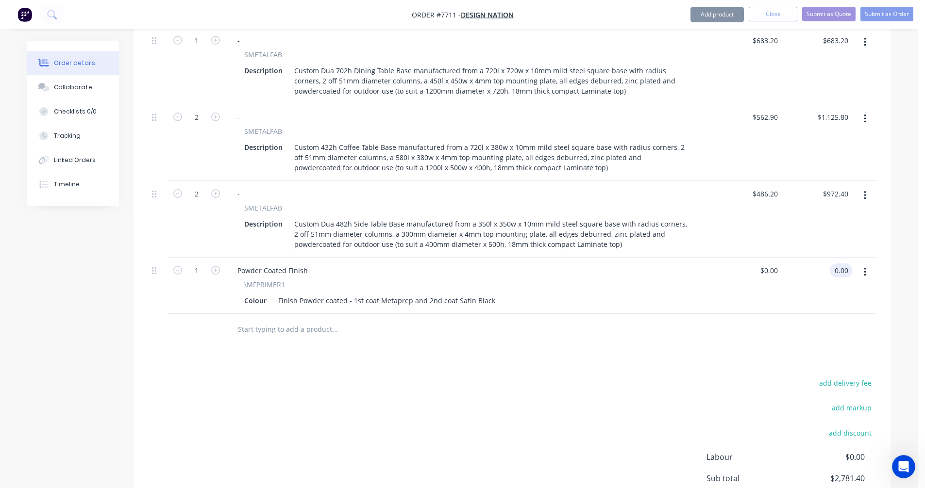
type input "$0.00"
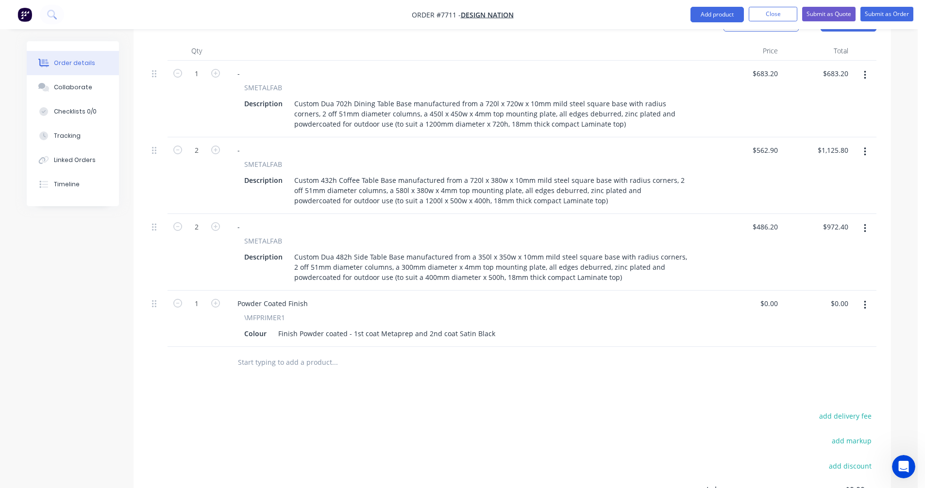
scroll to position [301, 0]
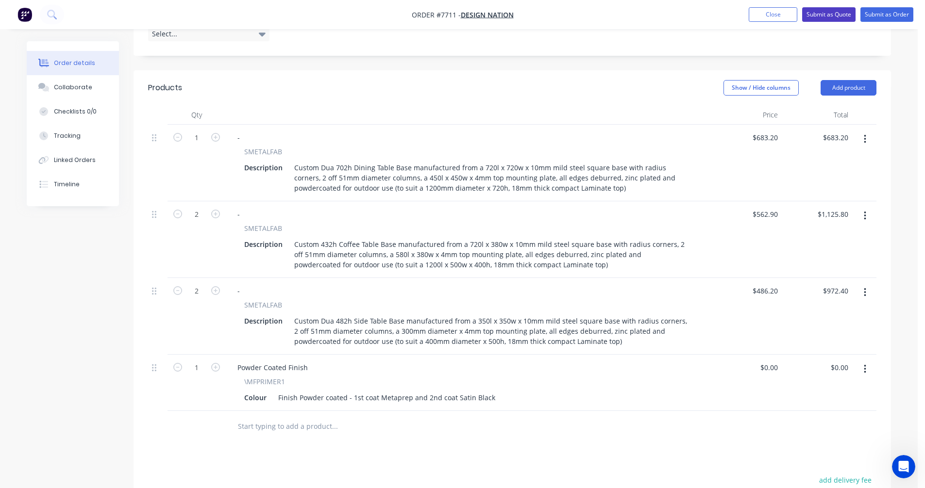
click at [822, 16] on button "Submit as Quote" at bounding box center [828, 14] width 53 height 15
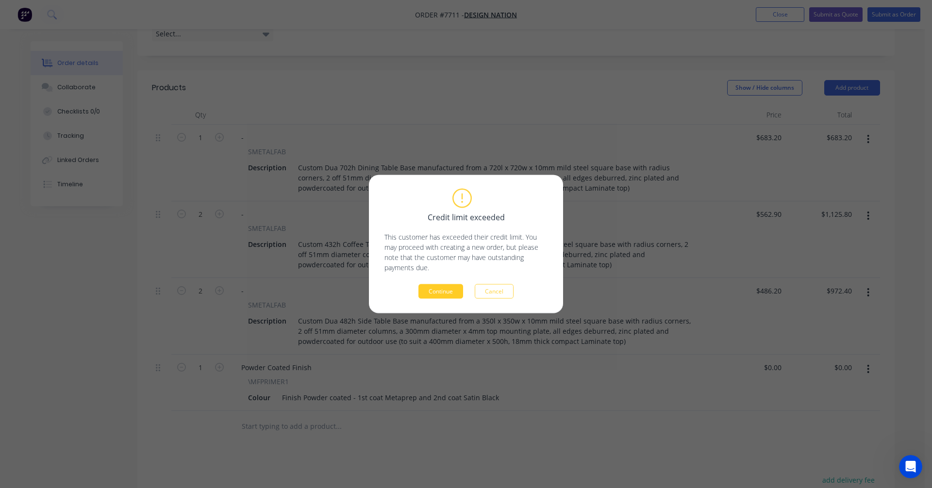
click at [451, 296] on button "Continue" at bounding box center [440, 291] width 45 height 15
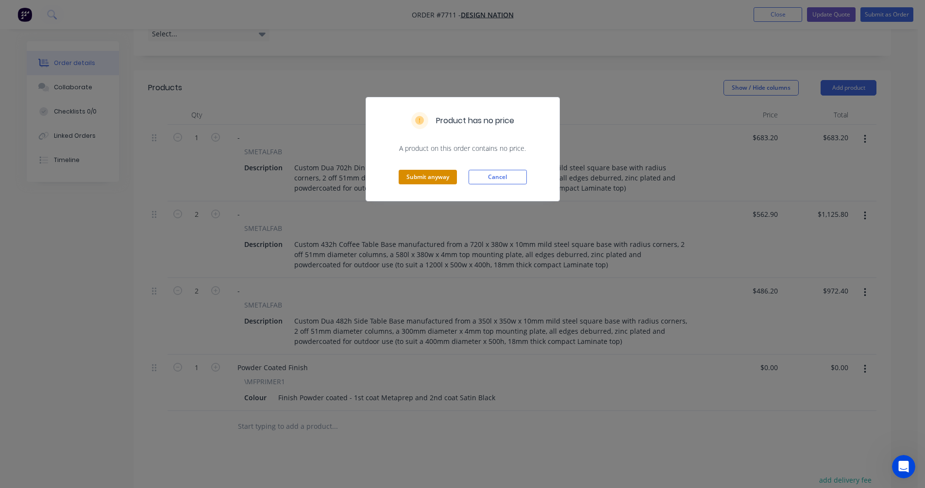
click at [433, 178] on button "Submit anyway" at bounding box center [428, 177] width 58 height 15
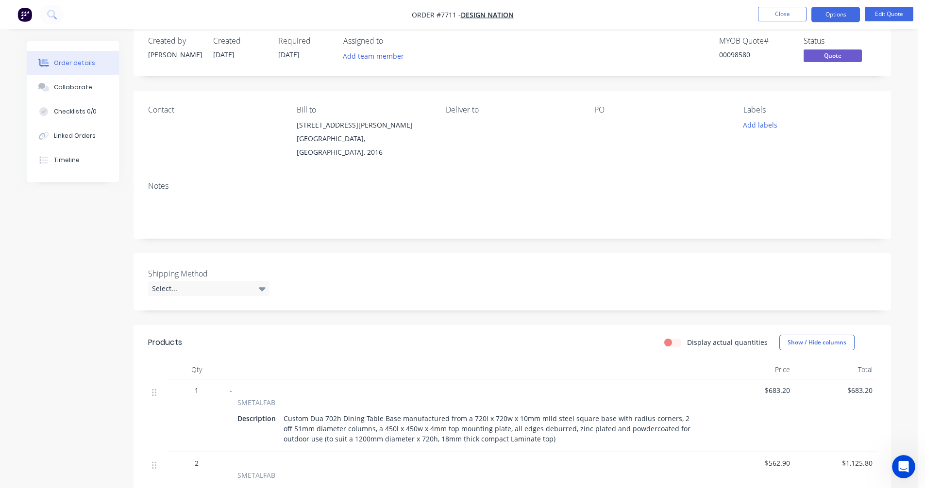
scroll to position [0, 0]
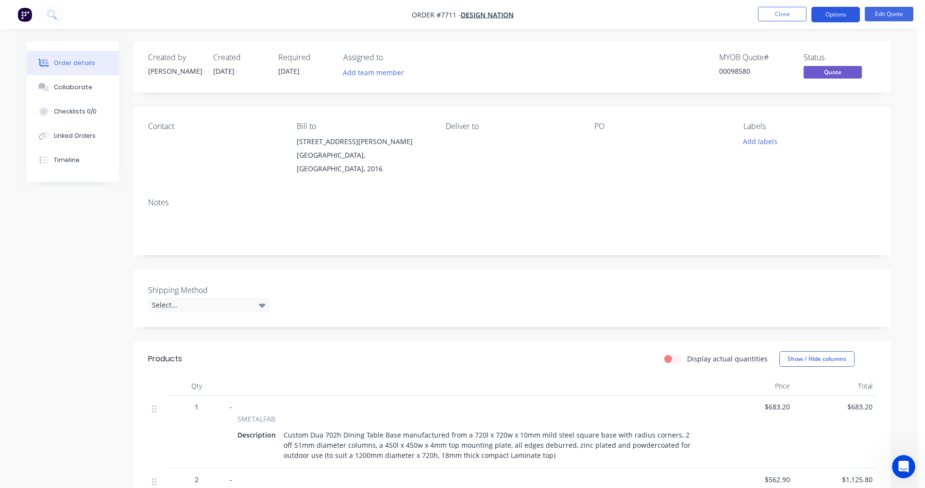
click at [838, 11] on button "Options" at bounding box center [835, 15] width 49 height 16
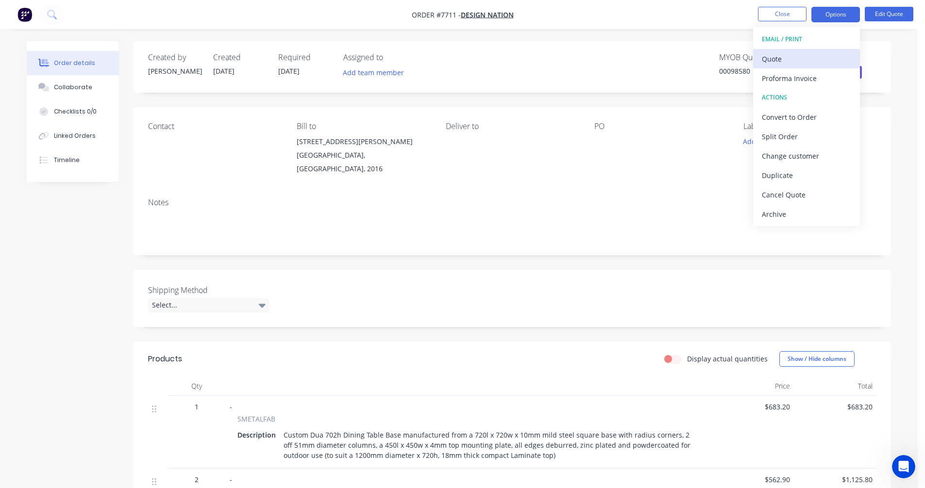
click at [790, 60] on div "Quote" at bounding box center [806, 59] width 89 height 14
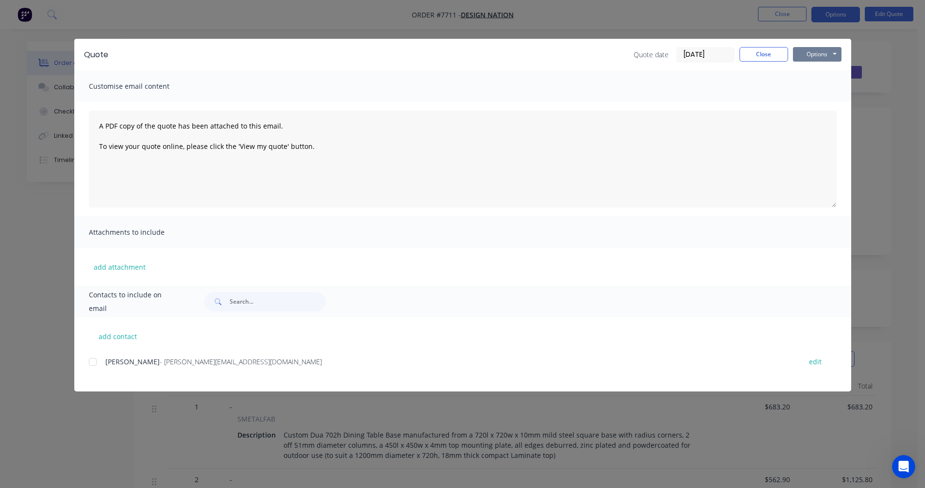
click at [827, 55] on button "Options" at bounding box center [817, 54] width 49 height 15
click at [824, 75] on button "Preview" at bounding box center [824, 72] width 62 height 16
click at [762, 52] on button "Close" at bounding box center [763, 54] width 49 height 15
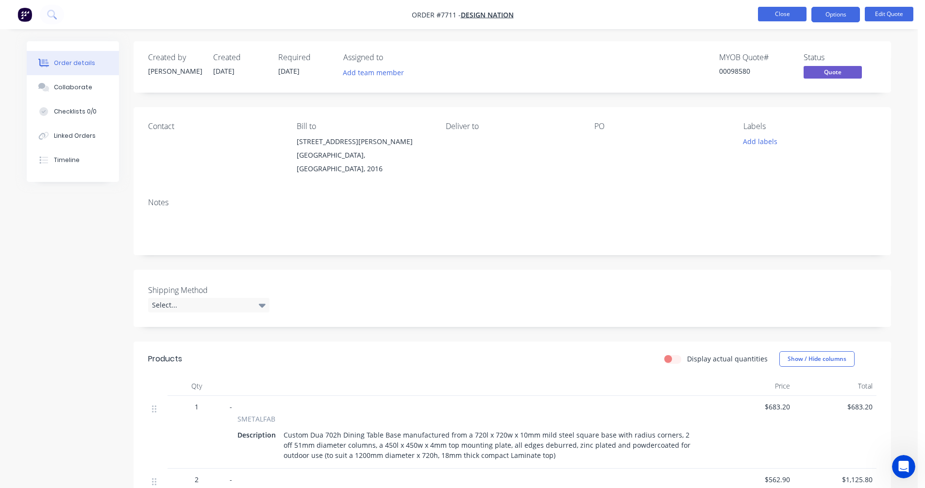
click at [778, 17] on button "Close" at bounding box center [782, 14] width 49 height 15
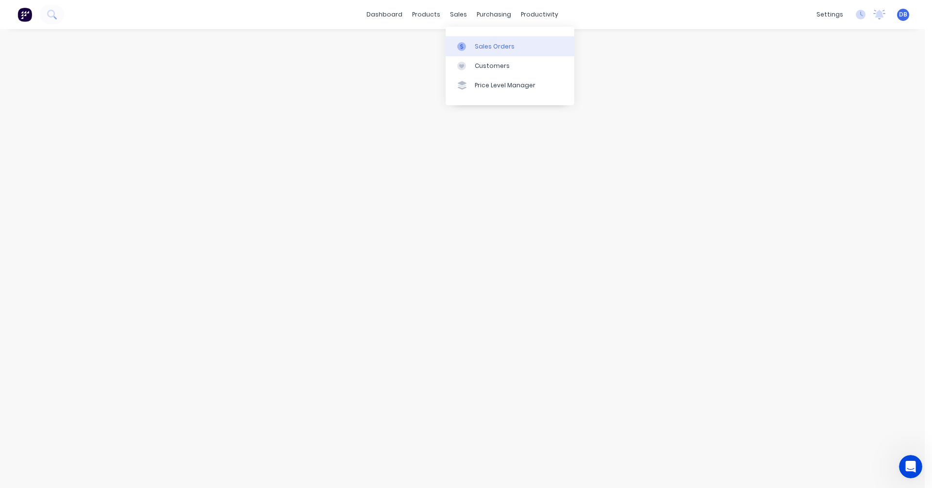
click at [483, 48] on div "Sales Orders" at bounding box center [495, 46] width 40 height 9
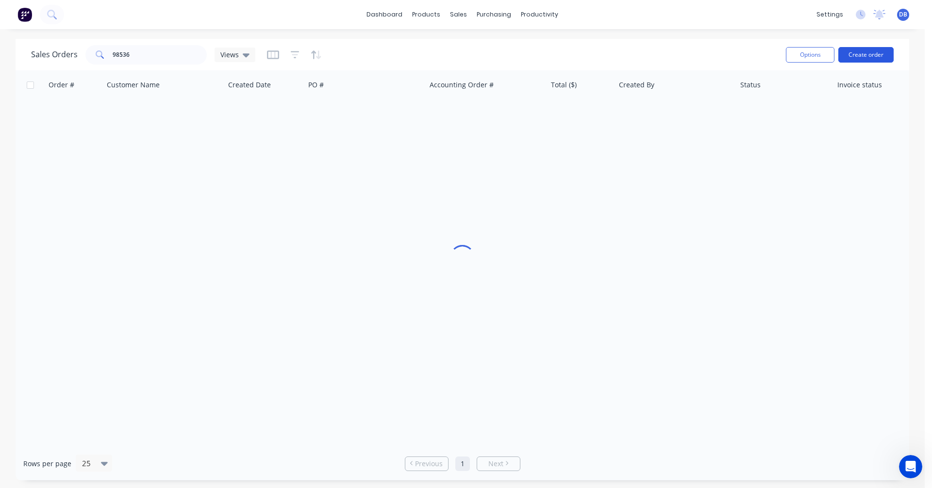
click at [862, 52] on button "Create order" at bounding box center [865, 55] width 55 height 16
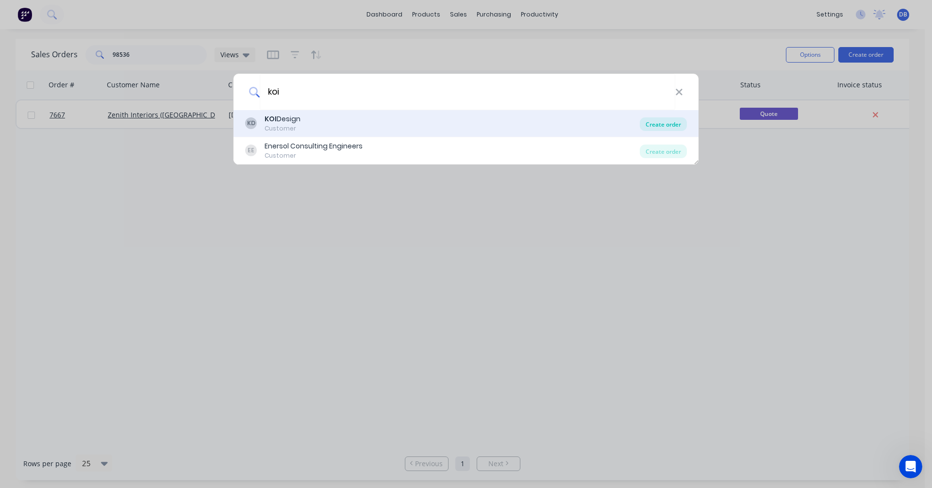
type input "koi"
click at [653, 121] on div "Create order" at bounding box center [663, 124] width 47 height 14
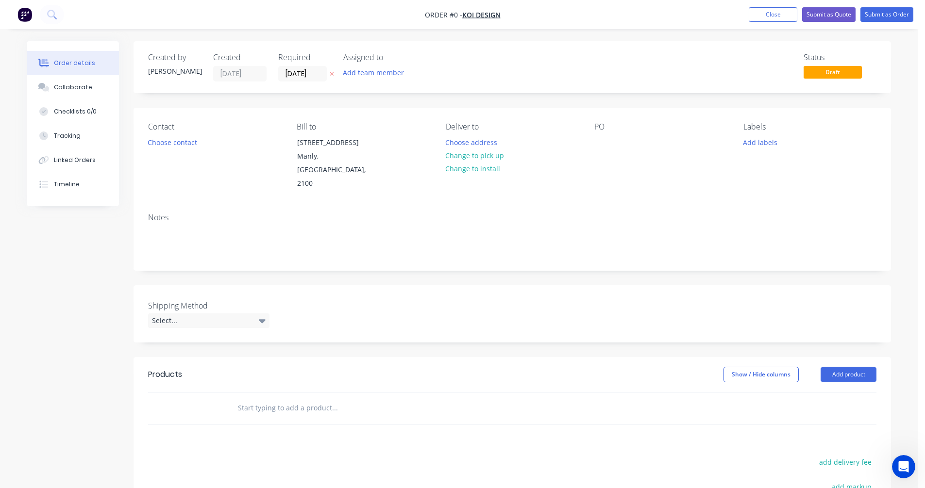
click at [275, 399] on input "text" at bounding box center [334, 408] width 194 height 19
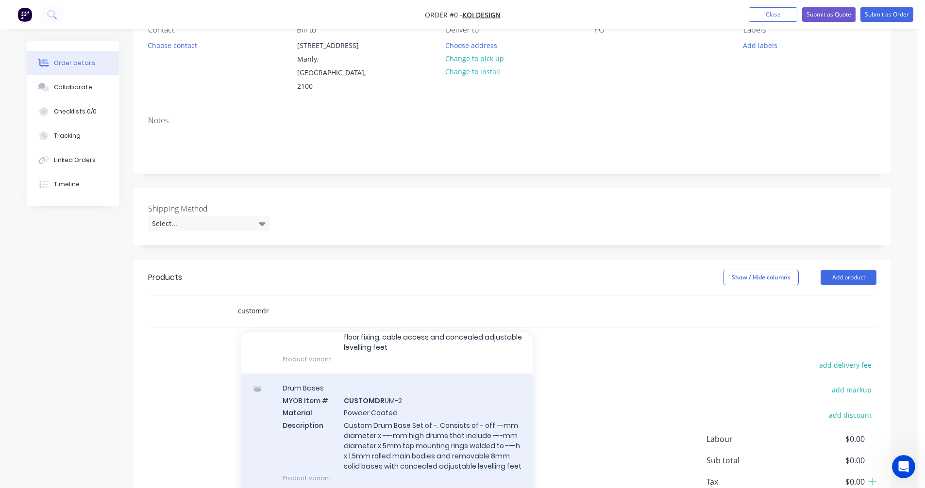
scroll to position [146, 0]
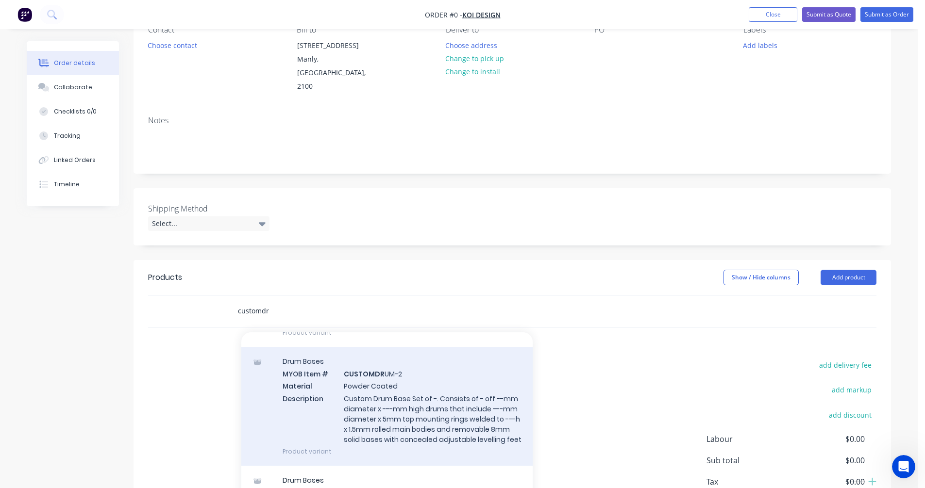
type input "customdr"
click at [380, 401] on div "Drum Bases MYOB Item # CUSTOMDR UM-2 Material Powder Coated Description Custom …" at bounding box center [386, 406] width 291 height 119
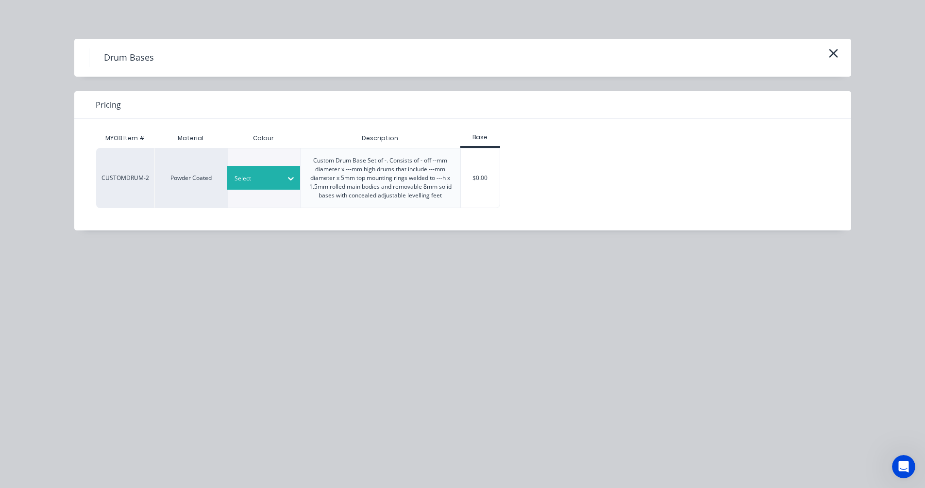
click at [272, 185] on div "Select" at bounding box center [263, 178] width 73 height 24
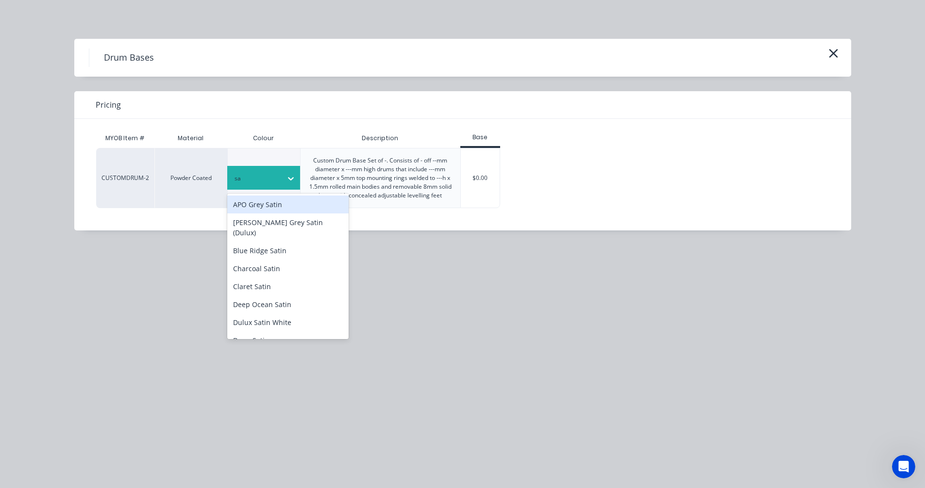
type input "sat"
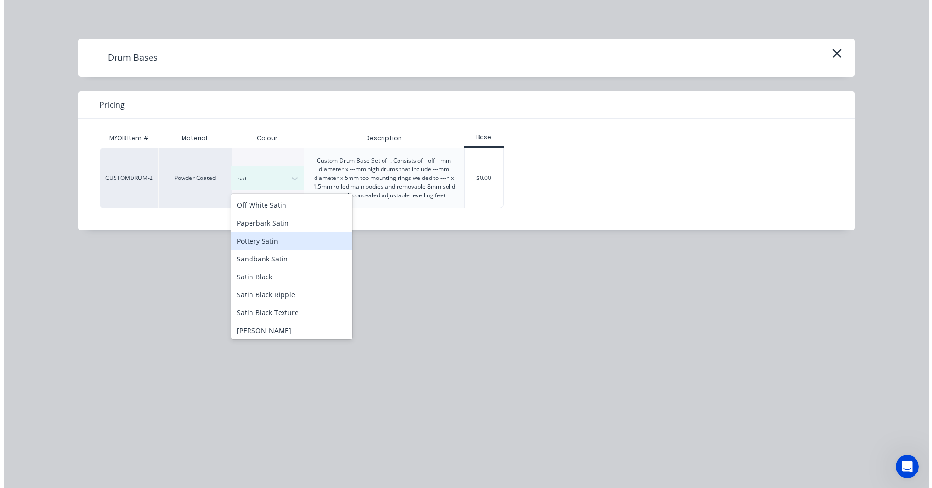
scroll to position [243, 0]
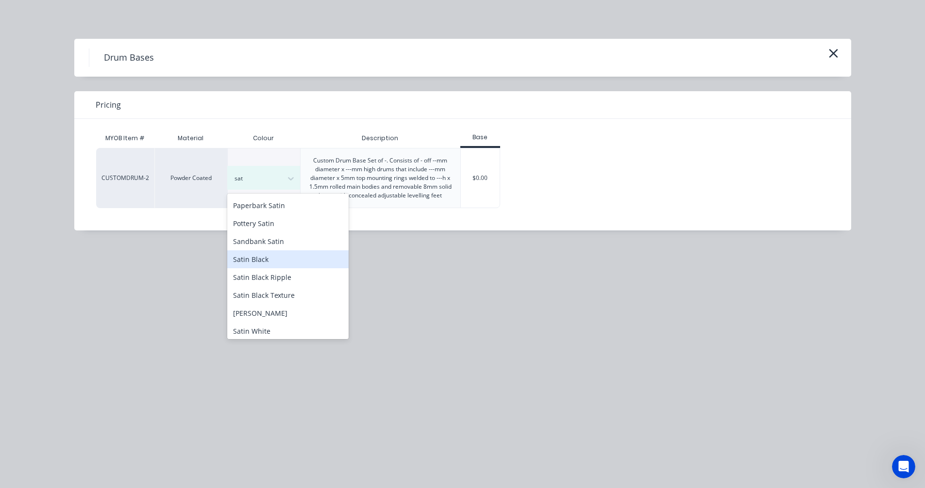
click at [251, 251] on div "Satin Black" at bounding box center [287, 260] width 121 height 18
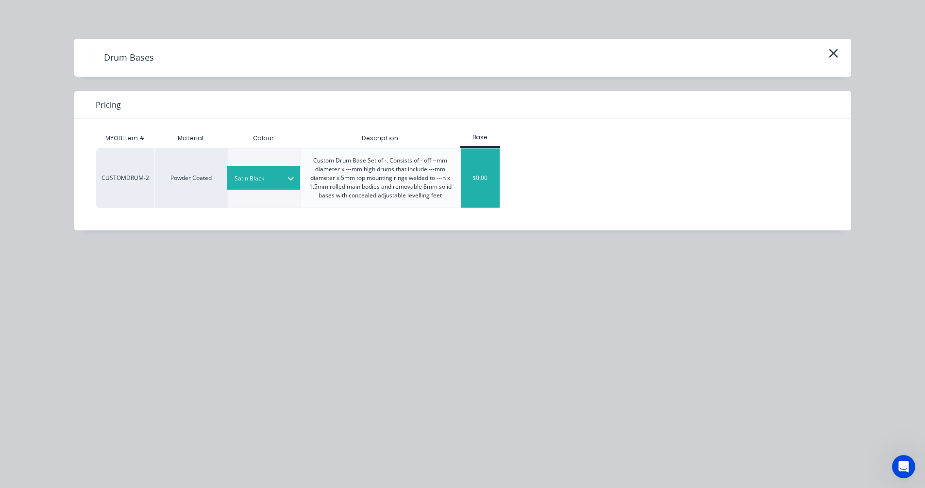
click at [478, 180] on div "$0.00" at bounding box center [480, 178] width 39 height 59
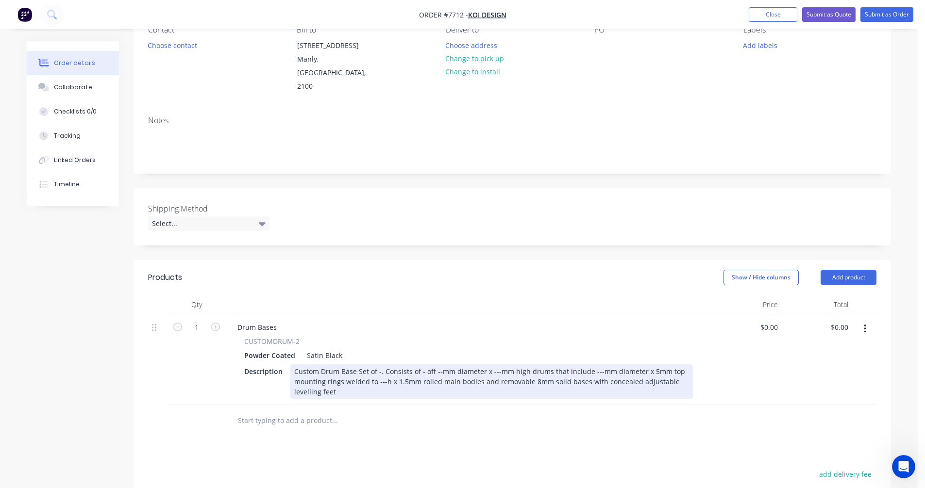
click at [318, 365] on div "Custom Drum Base Set of -. Consists of - off --mm diameter x ---mm high drums t…" at bounding box center [491, 382] width 402 height 34
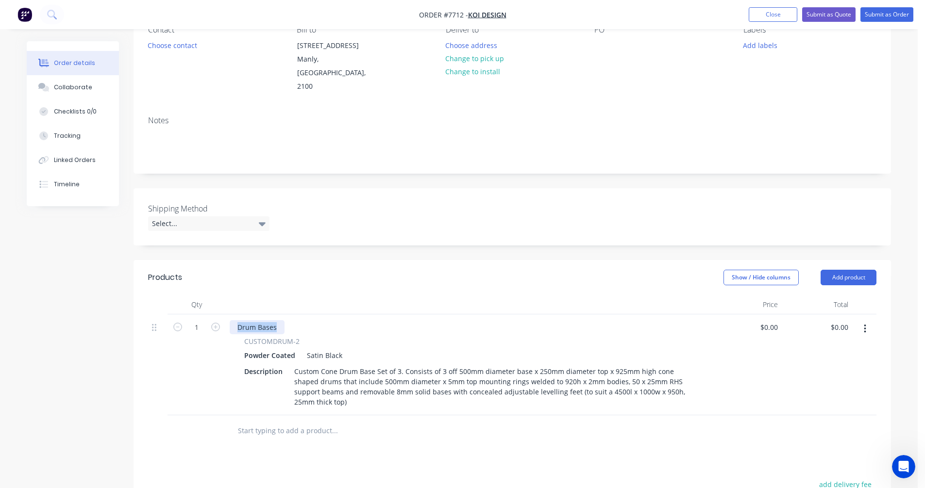
drag, startPoint x: 280, startPoint y: 313, endPoint x: 227, endPoint y: 316, distance: 53.0
click at [227, 316] on div "Drum Bases CUSTOMDRUM-2 Powder Coated Satin Black Description Custom Cone Drum …" at bounding box center [468, 365] width 485 height 101
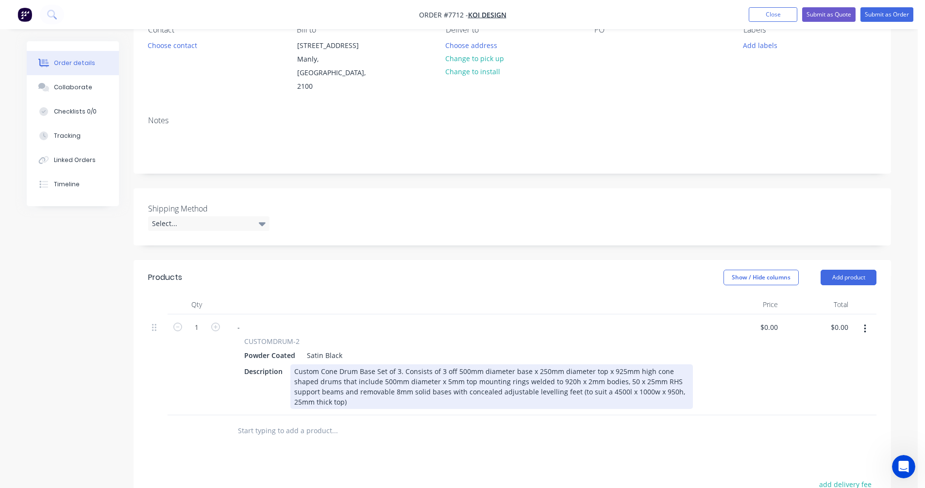
click at [604, 365] on div "Custom Cone Drum Base Set of 3. Consists of 3 off 500mm diameter base x 250mm d…" at bounding box center [491, 387] width 402 height 45
type input "$3,648.00"
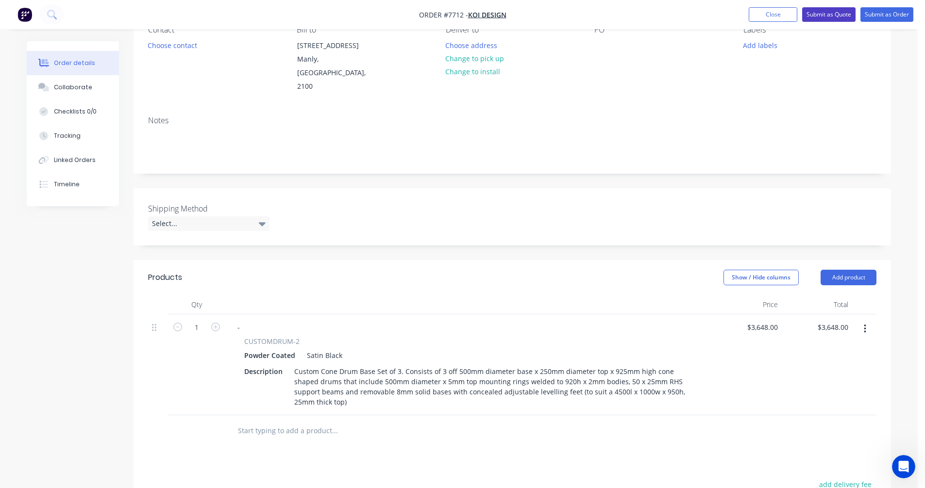
click at [824, 14] on button "Submit as Quote" at bounding box center [828, 14] width 53 height 15
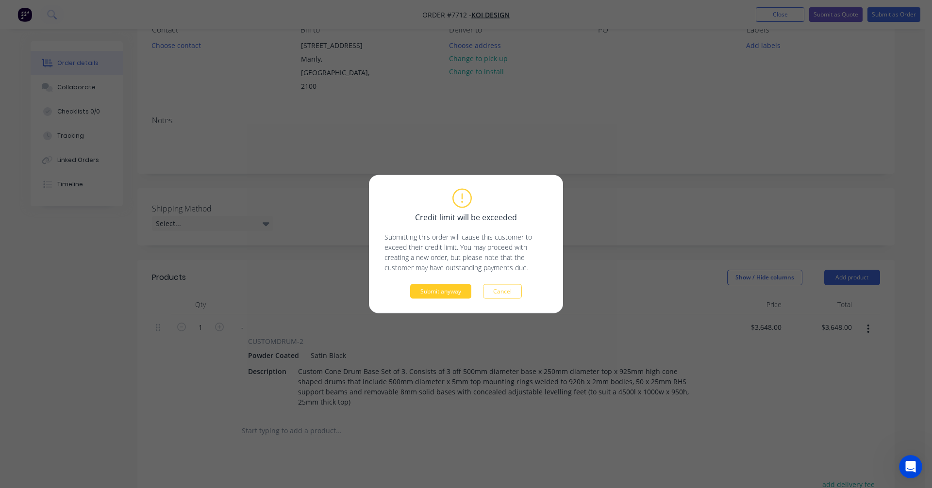
click at [439, 295] on button "Submit anyway" at bounding box center [440, 291] width 61 height 15
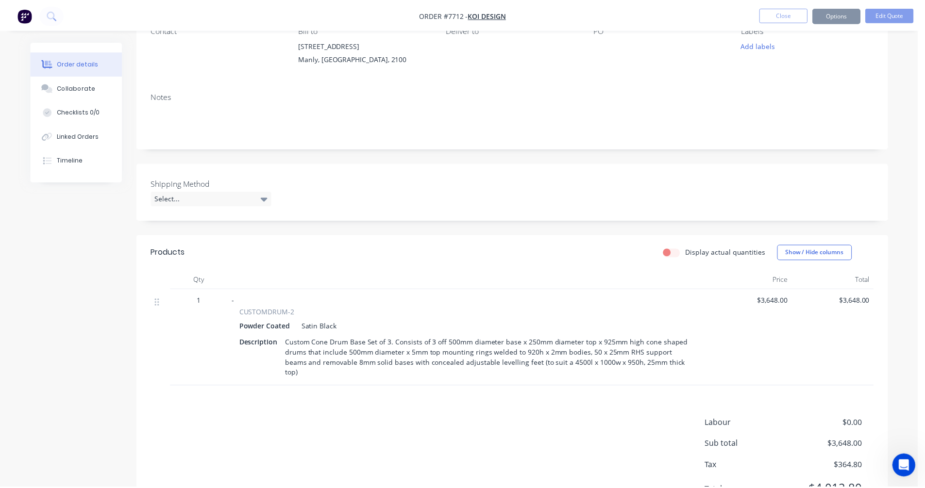
scroll to position [97, 0]
click at [841, 16] on button "Options" at bounding box center [835, 15] width 49 height 16
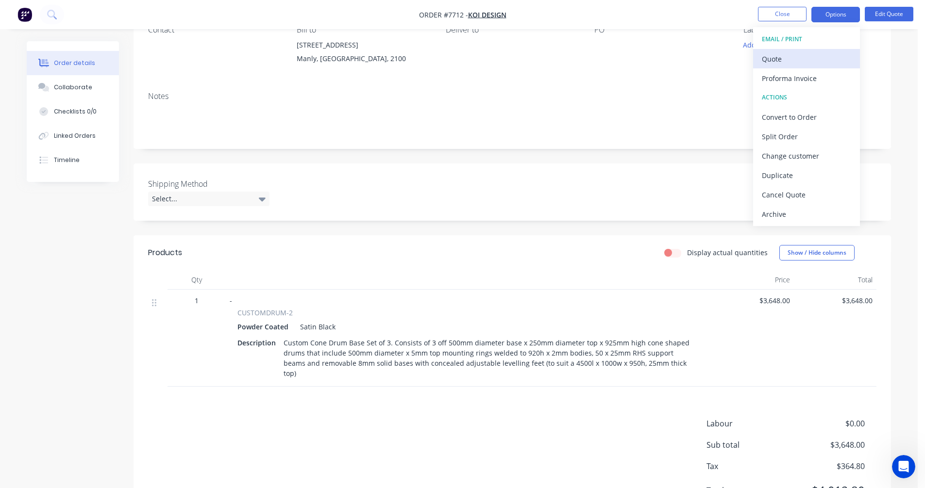
click at [773, 63] on div "Quote" at bounding box center [806, 59] width 89 height 14
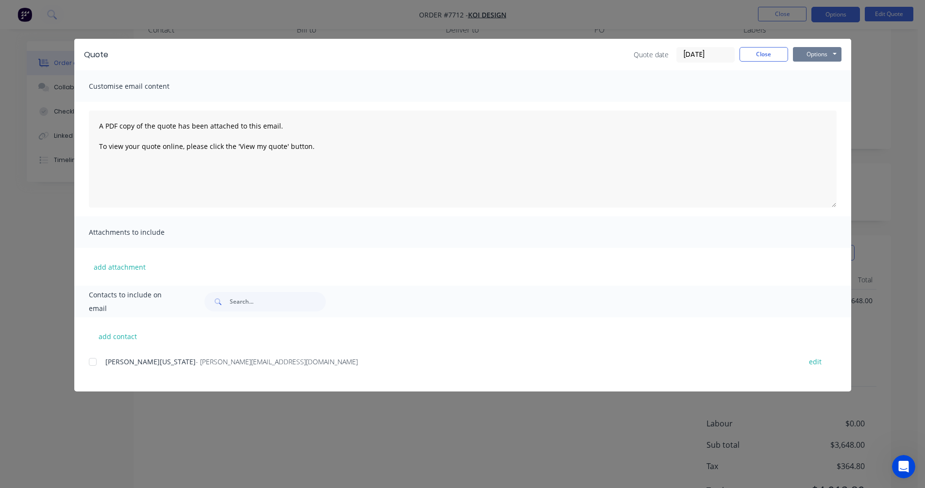
click at [814, 59] on button "Options" at bounding box center [817, 54] width 49 height 15
click at [811, 73] on button "Preview" at bounding box center [824, 72] width 62 height 16
drag, startPoint x: 769, startPoint y: 55, endPoint x: 770, endPoint y: 50, distance: 5.5
click at [769, 55] on button "Close" at bounding box center [763, 54] width 49 height 15
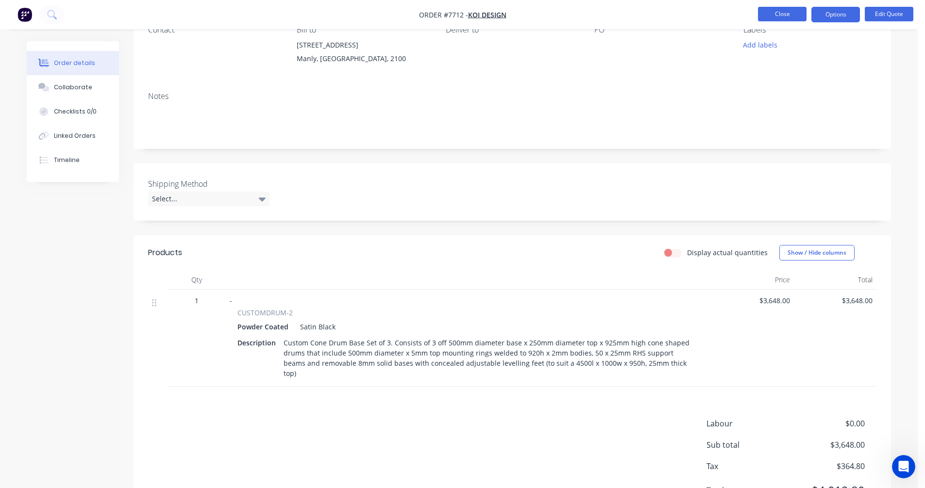
click at [781, 18] on button "Close" at bounding box center [782, 14] width 49 height 15
